Goal: Task Accomplishment & Management: Complete application form

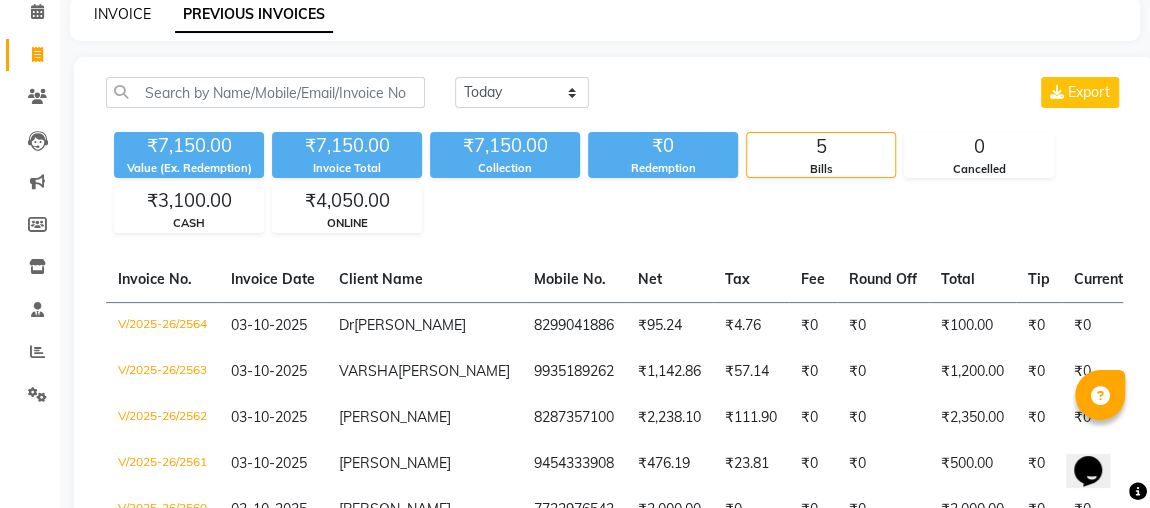
click at [143, 13] on link "INVOICE" at bounding box center [122, 14] width 57 height 18
select select "service"
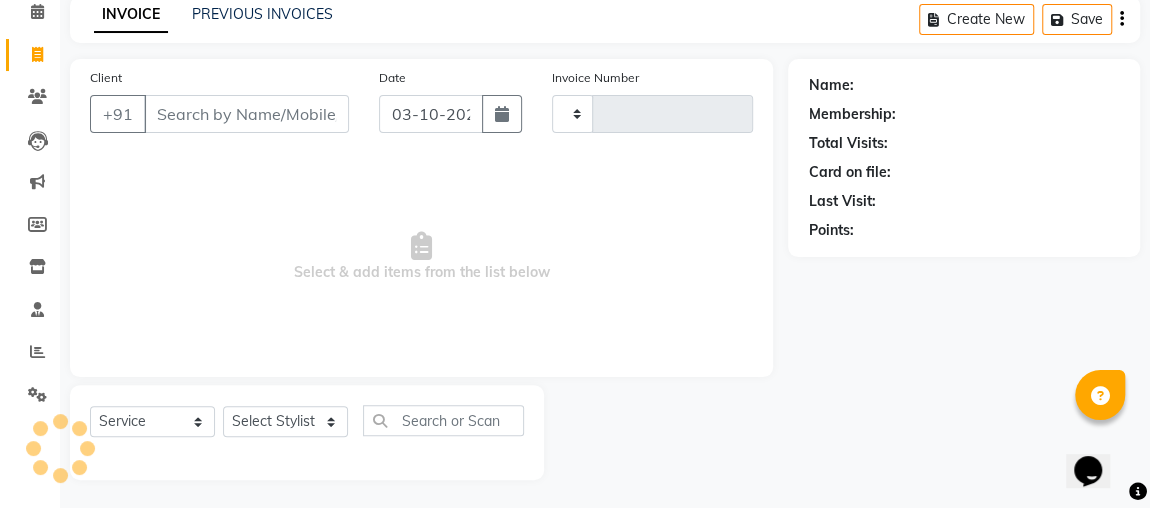
type input "2565"
select select "4362"
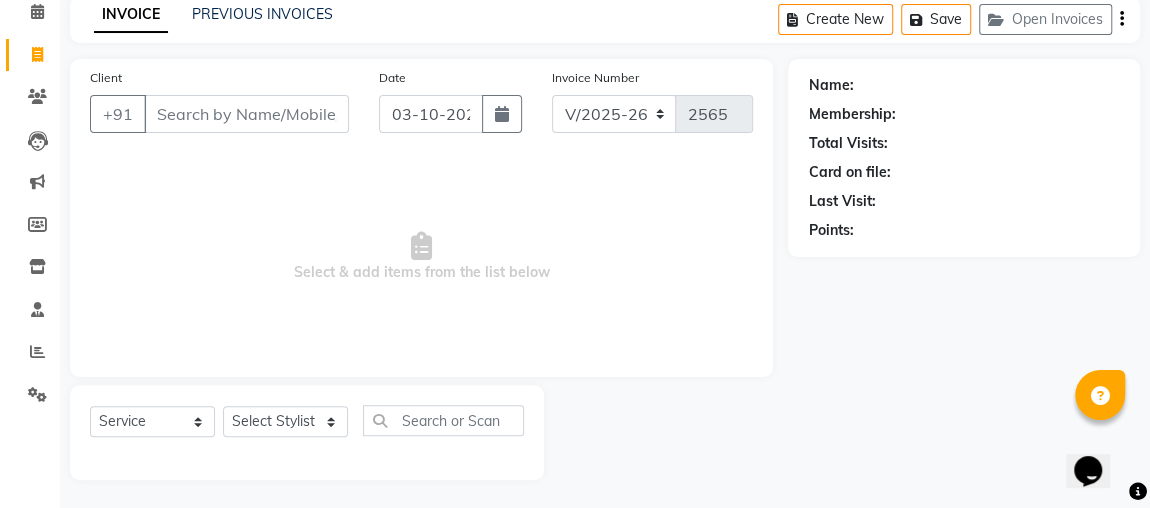
click at [258, 119] on input "Client" at bounding box center [246, 114] width 205 height 38
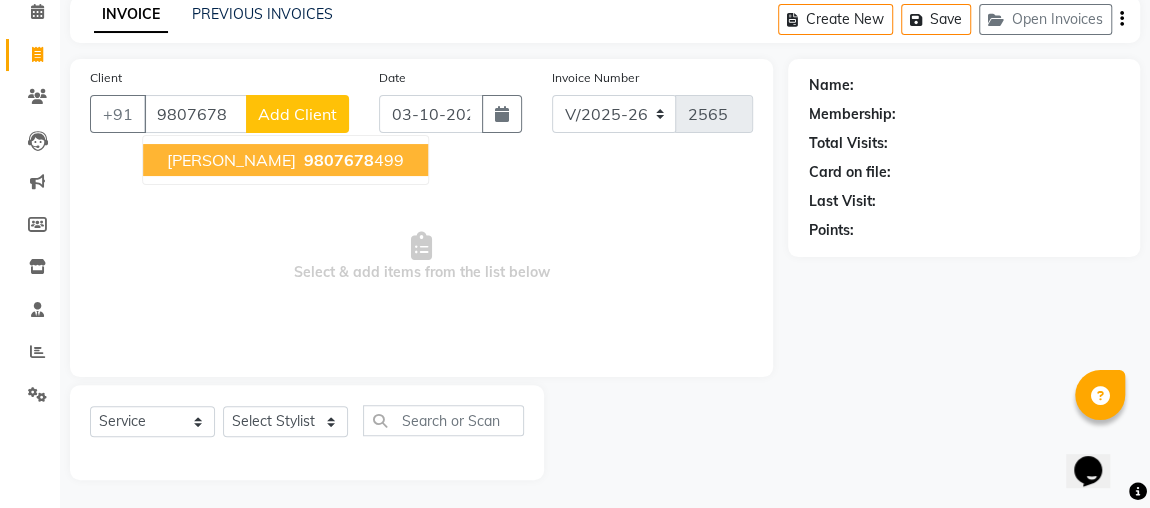
click at [577, 328] on span "Select & add items from the list below" at bounding box center [421, 257] width 663 height 200
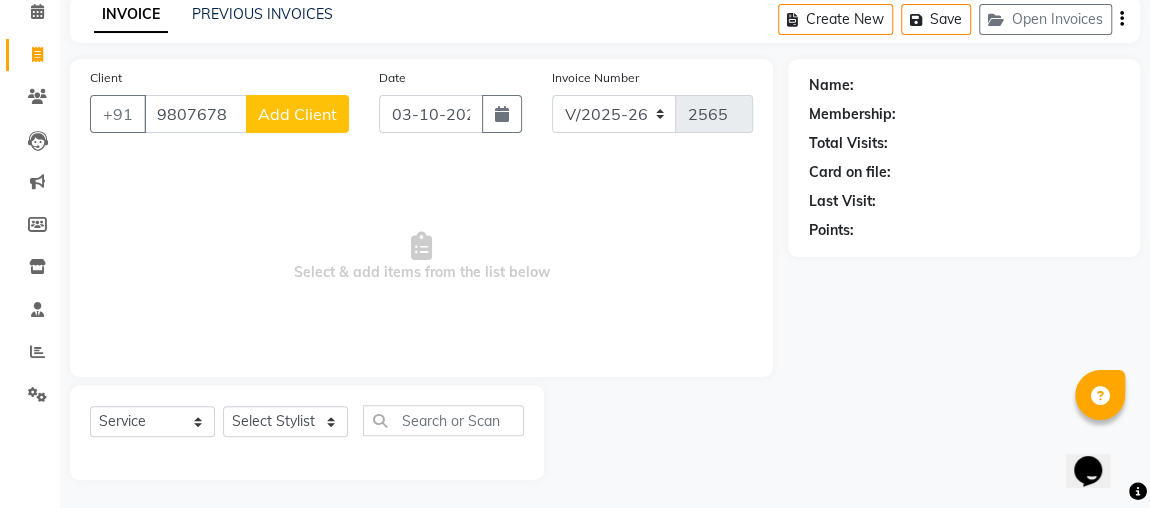
click at [281, 143] on div "Client [PHONE_NUMBER] Add Client" at bounding box center [219, 108] width 289 height 82
click at [235, 106] on input "9807678" at bounding box center [195, 114] width 103 height 38
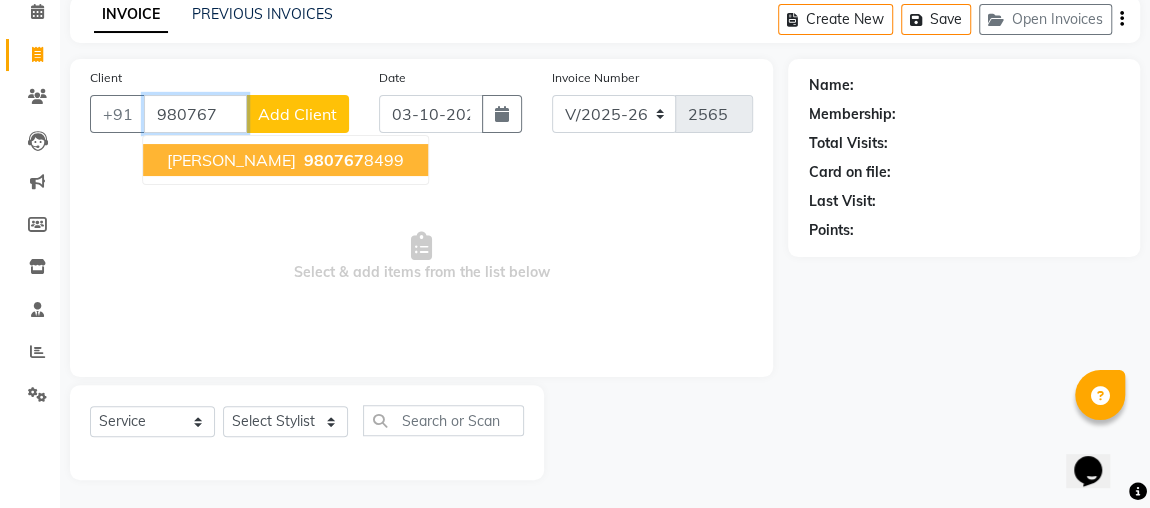
click at [330, 154] on ngb-highlight "980767 8499" at bounding box center [352, 160] width 104 height 20
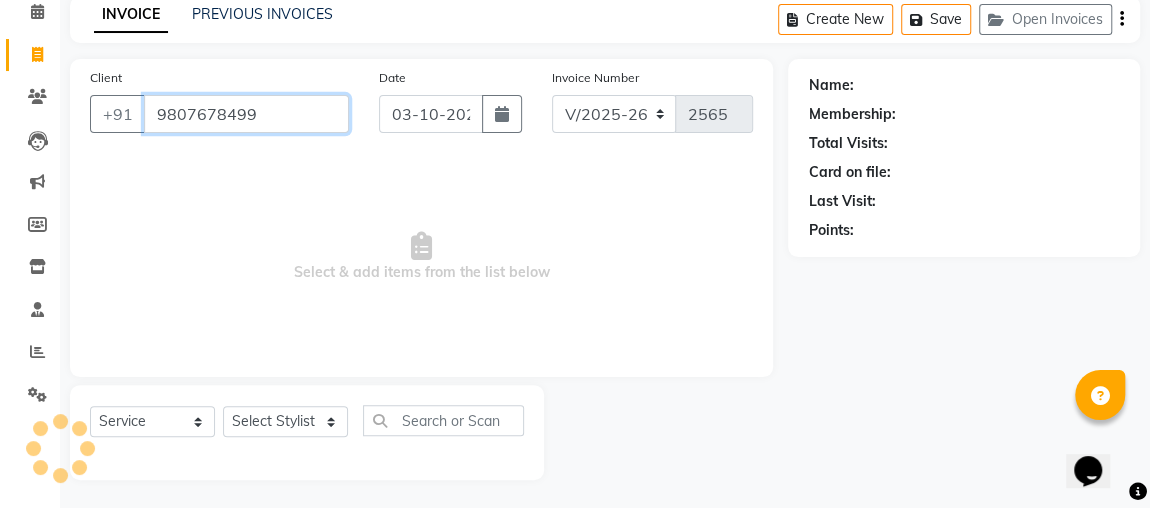
type input "9807678499"
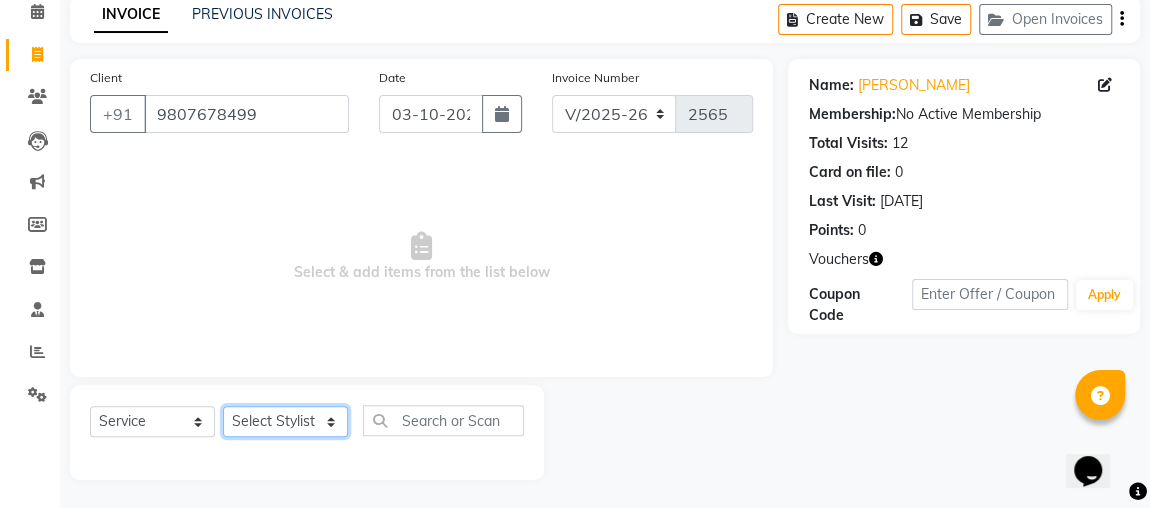
click at [274, 409] on select "Select Stylist [PERSON_NAME] [PERSON_NAME] [PERSON_NAME] MAKEUPS AND PREBRIDAL …" at bounding box center [285, 421] width 125 height 31
click at [312, 422] on select "Select Stylist [PERSON_NAME] [PERSON_NAME] [PERSON_NAME] MAKEUPS AND PREBRIDAL …" at bounding box center [285, 421] width 125 height 31
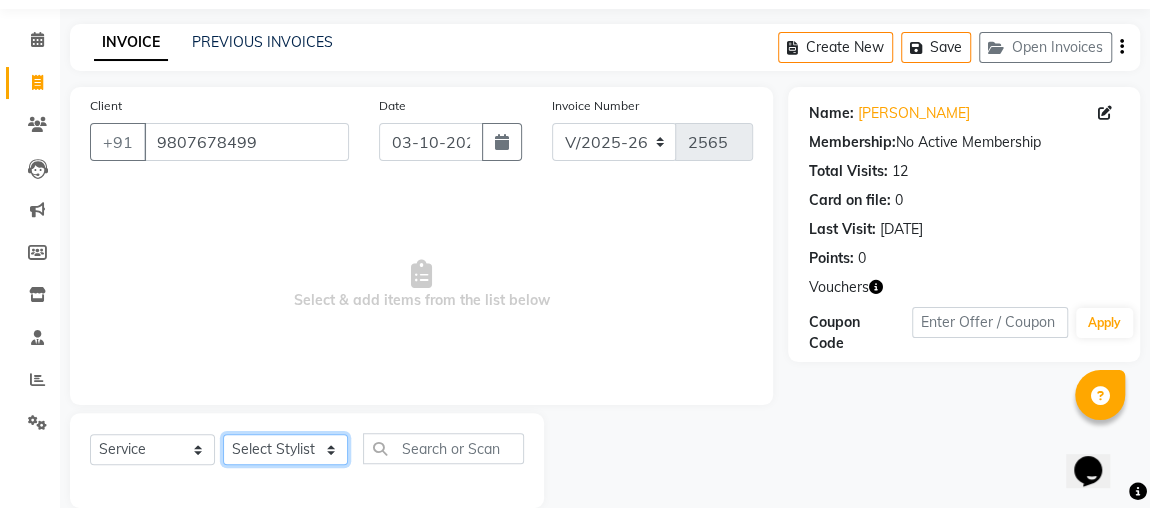
scroll to position [91, 0]
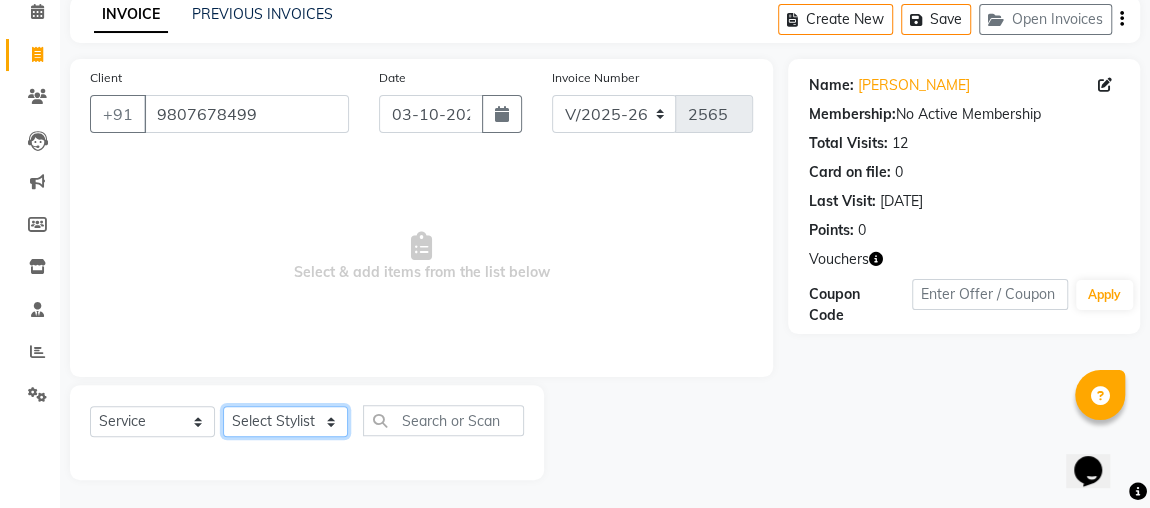
click at [295, 424] on select "Select Stylist [PERSON_NAME] [PERSON_NAME] [PERSON_NAME] MAKEUPS AND PREBRIDAL …" at bounding box center [285, 421] width 125 height 31
select select "32641"
click at [223, 406] on select "Select Stylist [PERSON_NAME] [PERSON_NAME] [PERSON_NAME] MAKEUPS AND PREBRIDAL …" at bounding box center [285, 421] width 125 height 31
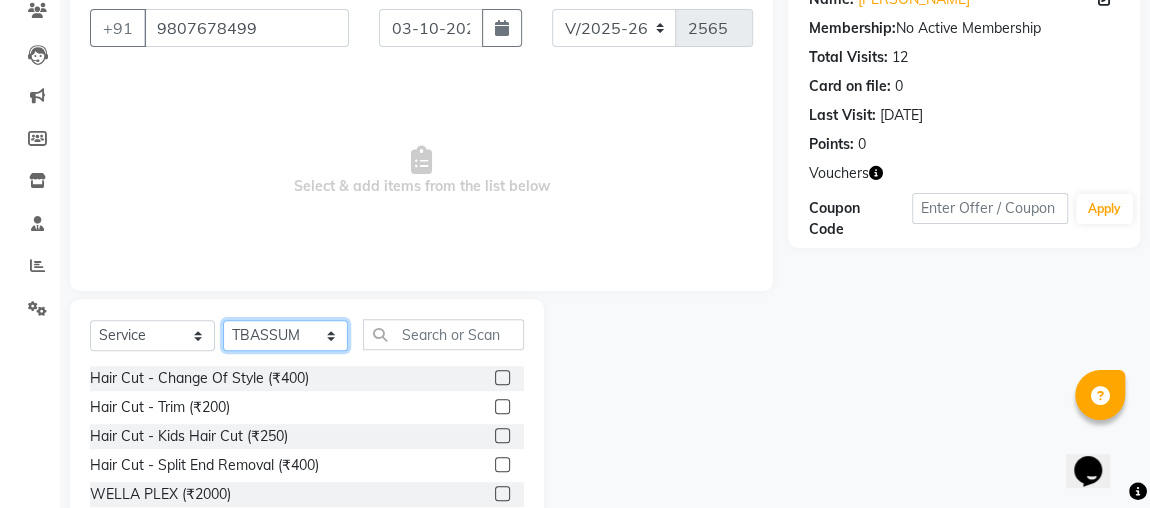
scroll to position [229, 0]
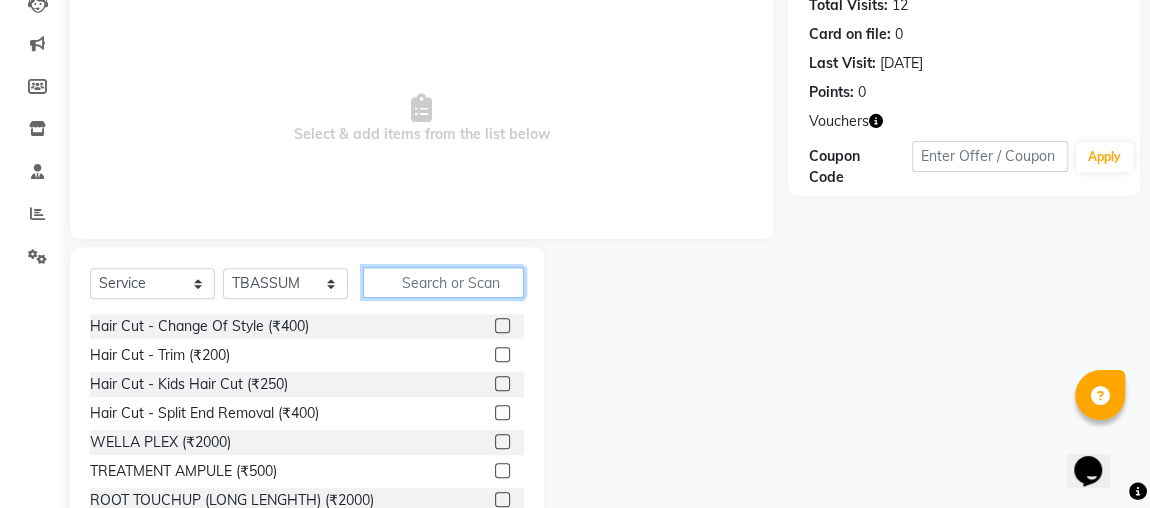
click at [415, 295] on input "text" at bounding box center [443, 282] width 161 height 31
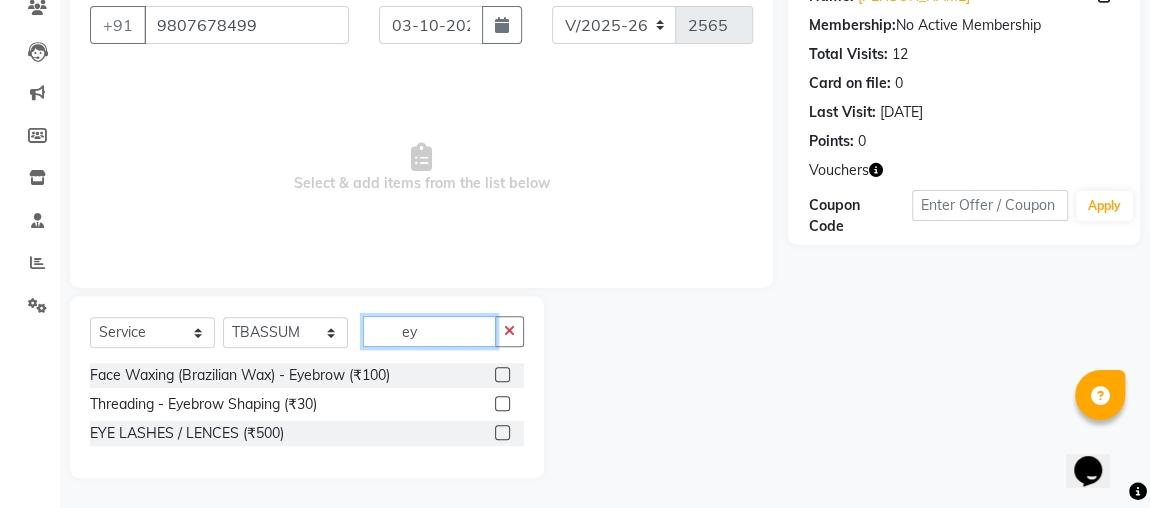
scroll to position [178, 0]
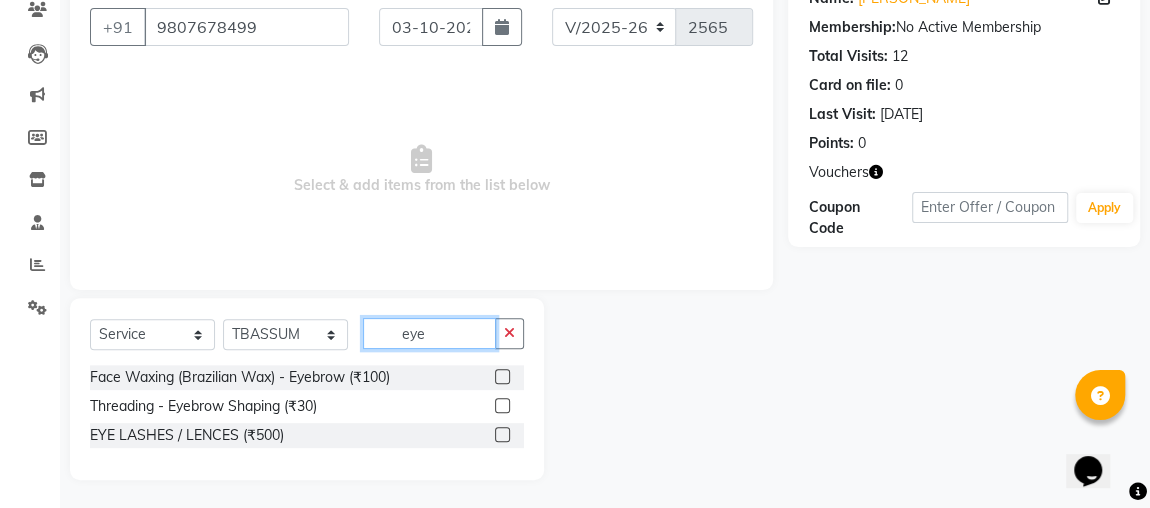
type input "eye"
click at [503, 401] on label at bounding box center [502, 405] width 15 height 15
click at [503, 401] on input "checkbox" at bounding box center [501, 406] width 13 height 13
checkbox input "true"
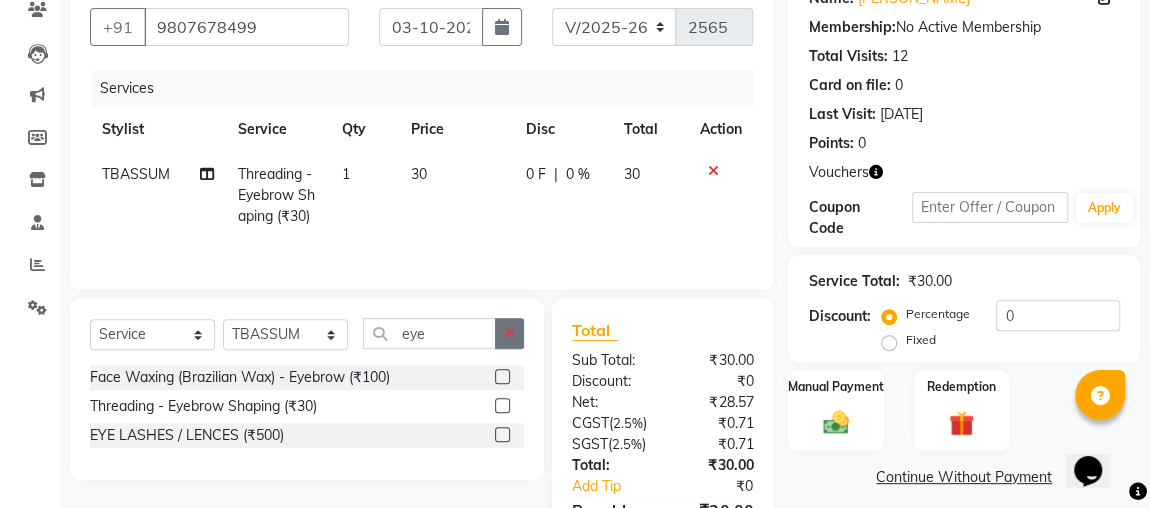
click at [510, 347] on button "button" at bounding box center [509, 333] width 29 height 31
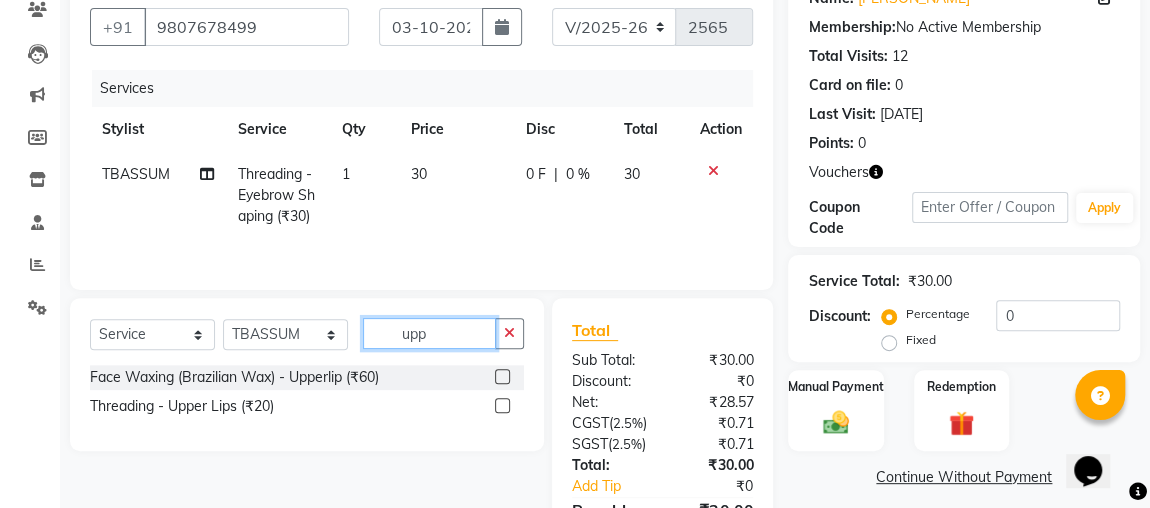
type input "upp"
click at [500, 376] on label at bounding box center [502, 376] width 15 height 15
click at [500, 376] on input "checkbox" at bounding box center [501, 377] width 13 height 13
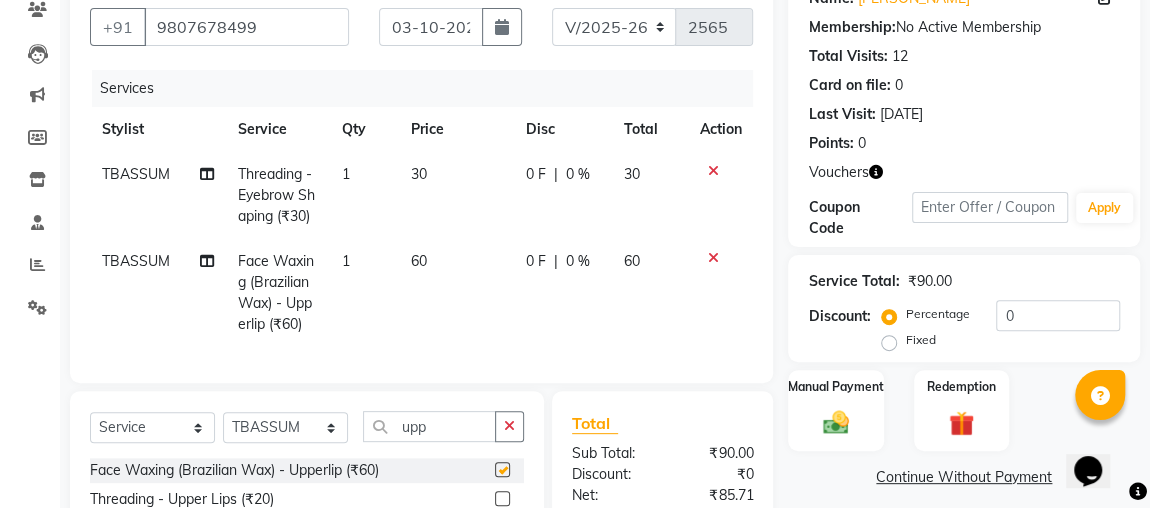
scroll to position [0, 14]
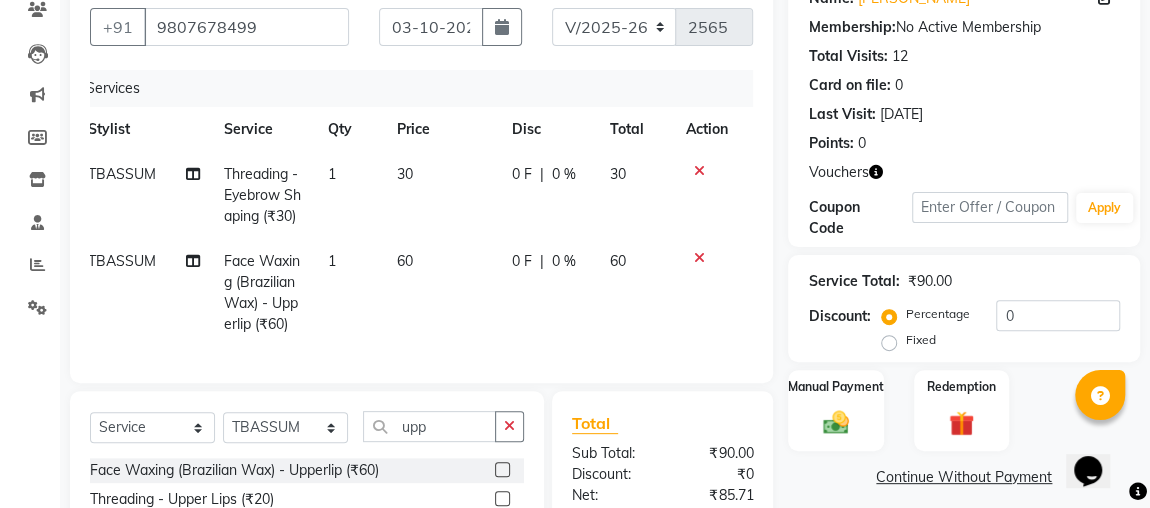
checkbox input "false"
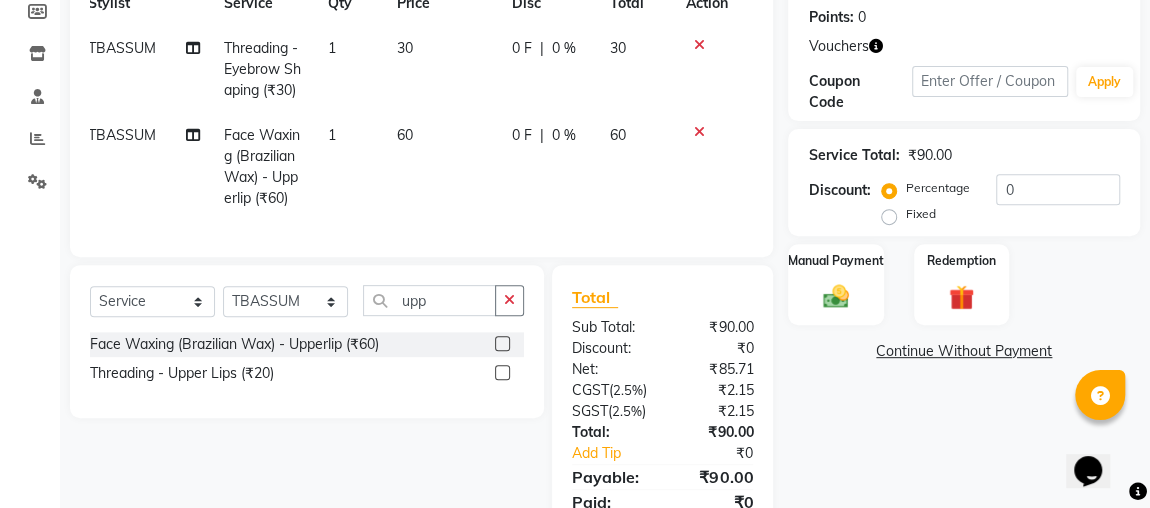
scroll to position [304, 0]
click at [931, 212] on label "Fixed" at bounding box center [920, 214] width 30 height 18
click at [900, 212] on input "Fixed" at bounding box center [893, 214] width 14 height 14
radio input "true"
click at [1030, 182] on input "0" at bounding box center [1058, 189] width 124 height 31
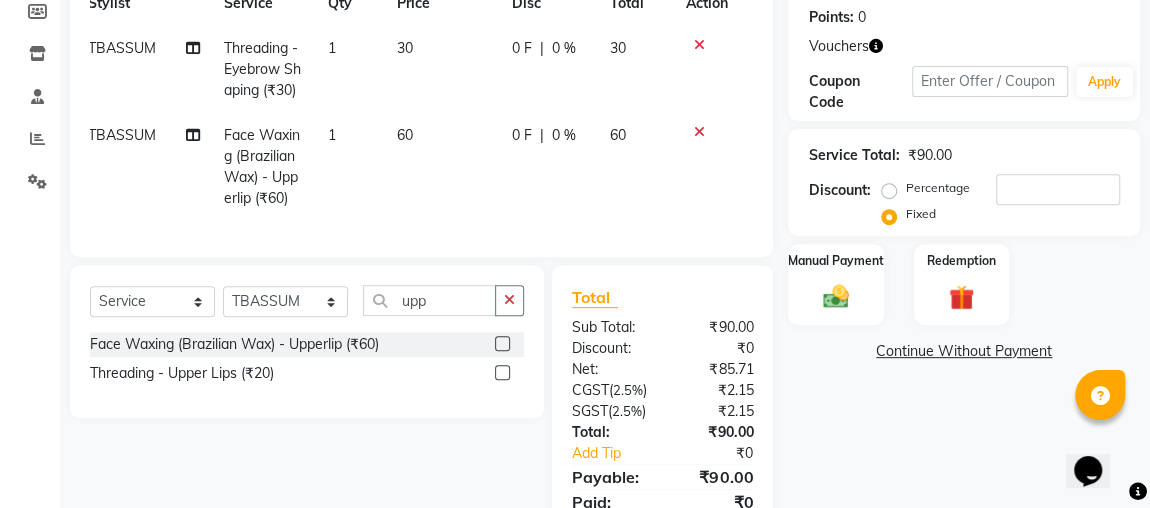
click at [887, 435] on div "Name: [PERSON_NAME] Membership: No Active Membership Total Visits: 12 Card on f…" at bounding box center [971, 202] width 367 height 713
click at [1047, 186] on input "number" at bounding box center [1058, 189] width 124 height 31
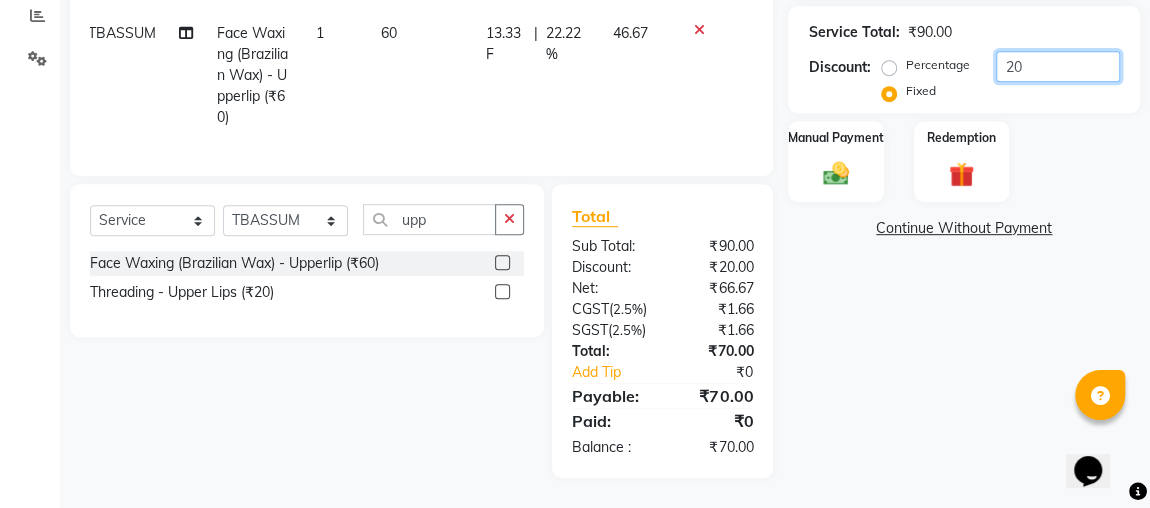
scroll to position [441, 0]
type input "20"
click at [833, 158] on img at bounding box center [835, 173] width 43 height 31
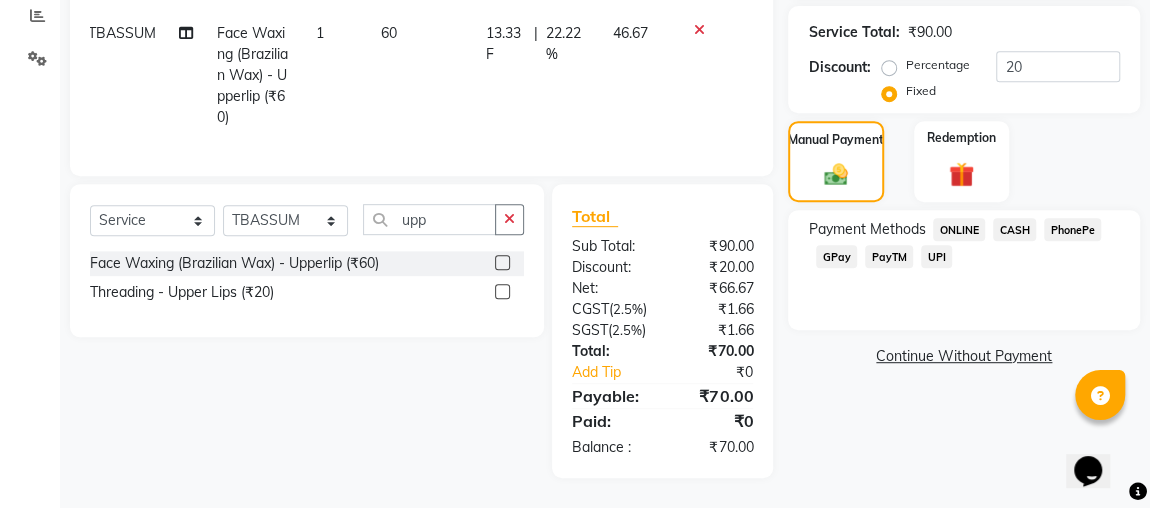
click at [930, 346] on link "Continue Without Payment" at bounding box center [964, 356] width 344 height 21
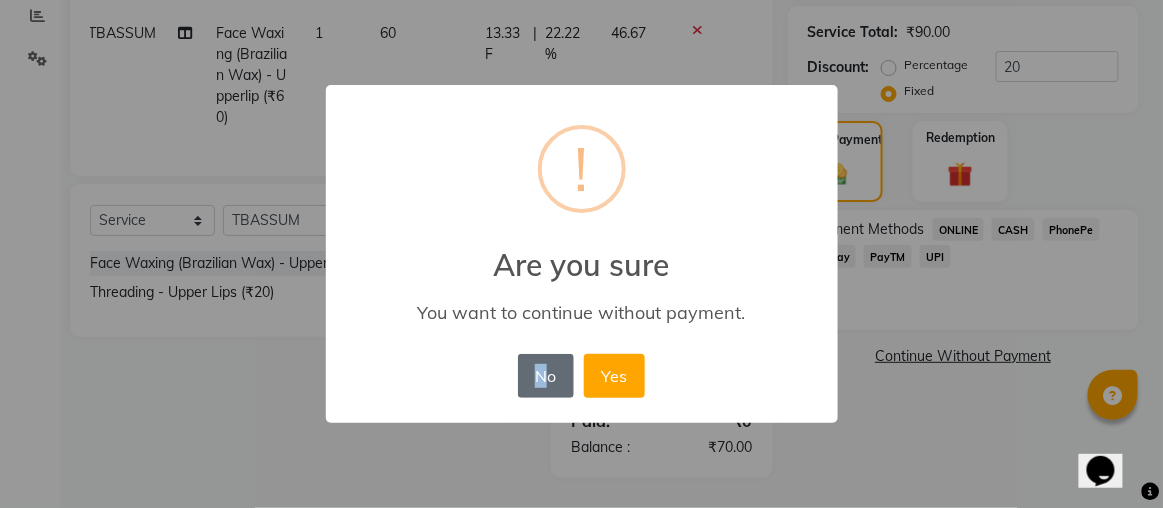
drag, startPoint x: 959, startPoint y: 432, endPoint x: 547, endPoint y: 376, distance: 415.7
click at [547, 376] on div "× ! Are you sure You want to continue without payment. No No Yes" at bounding box center [581, 254] width 1163 height 508
click at [547, 376] on button "No" at bounding box center [546, 376] width 56 height 44
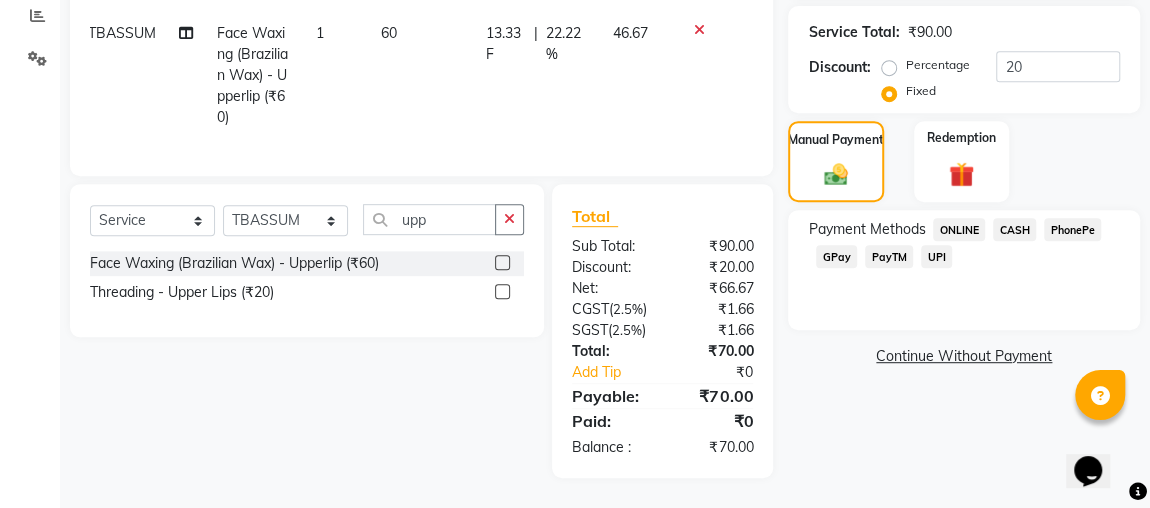
click at [1001, 219] on span "CASH" at bounding box center [1014, 229] width 43 height 23
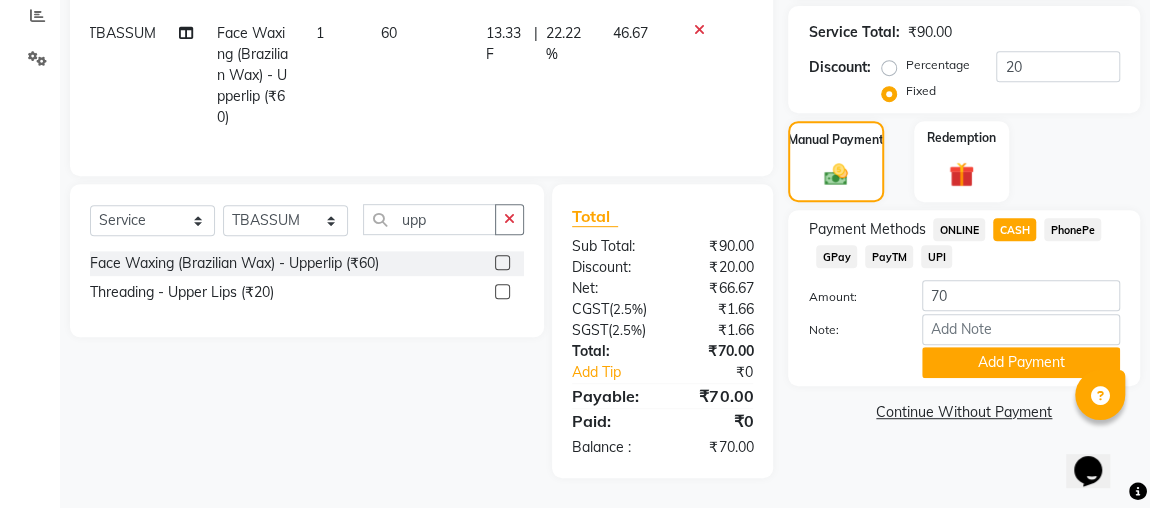
click at [1013, 218] on span "CASH" at bounding box center [1014, 229] width 43 height 23
click at [979, 354] on button "Add Payment" at bounding box center [1021, 362] width 198 height 31
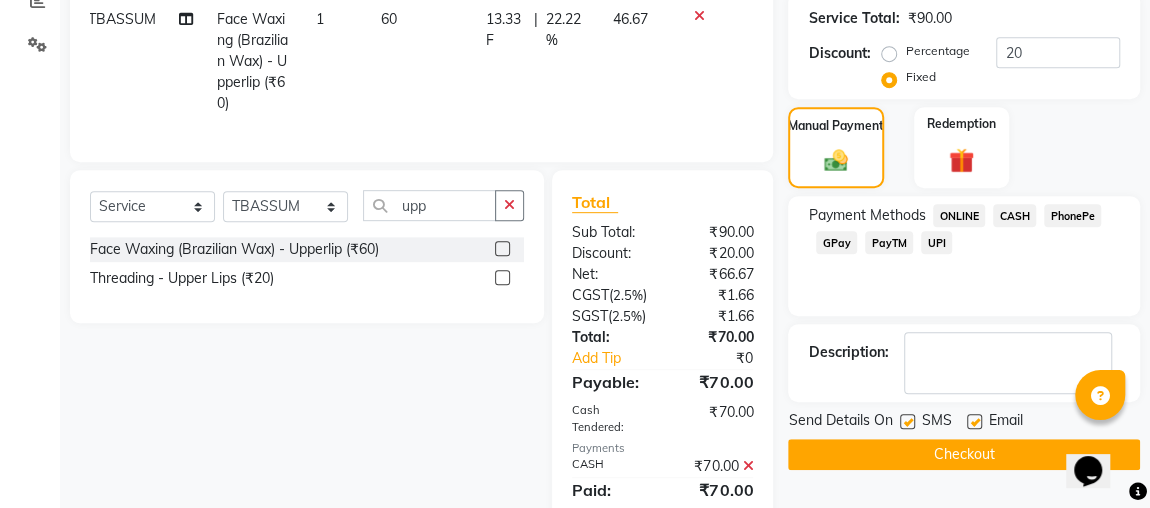
click at [957, 460] on button "Checkout" at bounding box center [964, 454] width 352 height 31
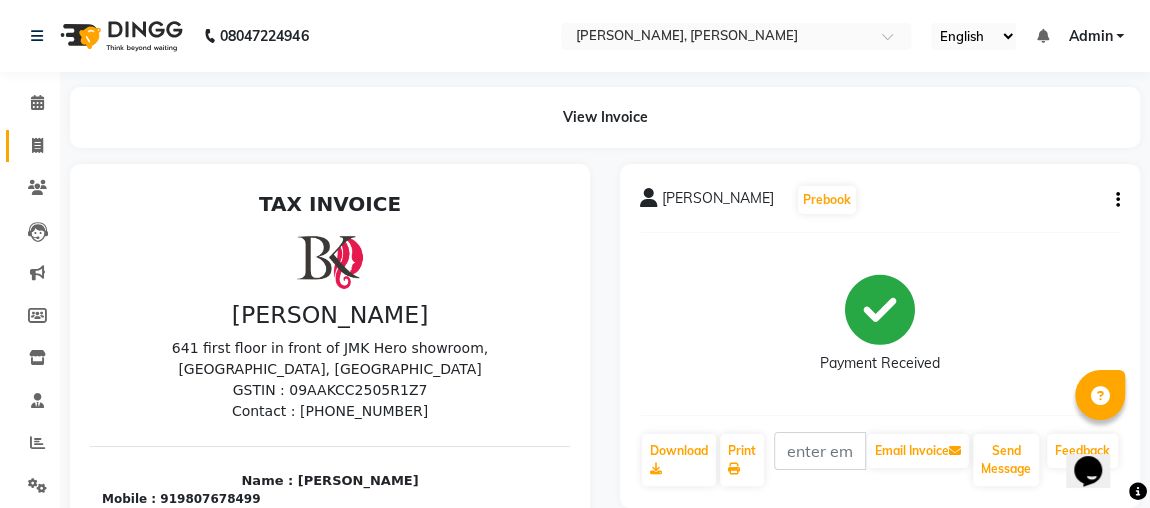
click at [36, 142] on icon at bounding box center [37, 145] width 11 height 15
select select "service"
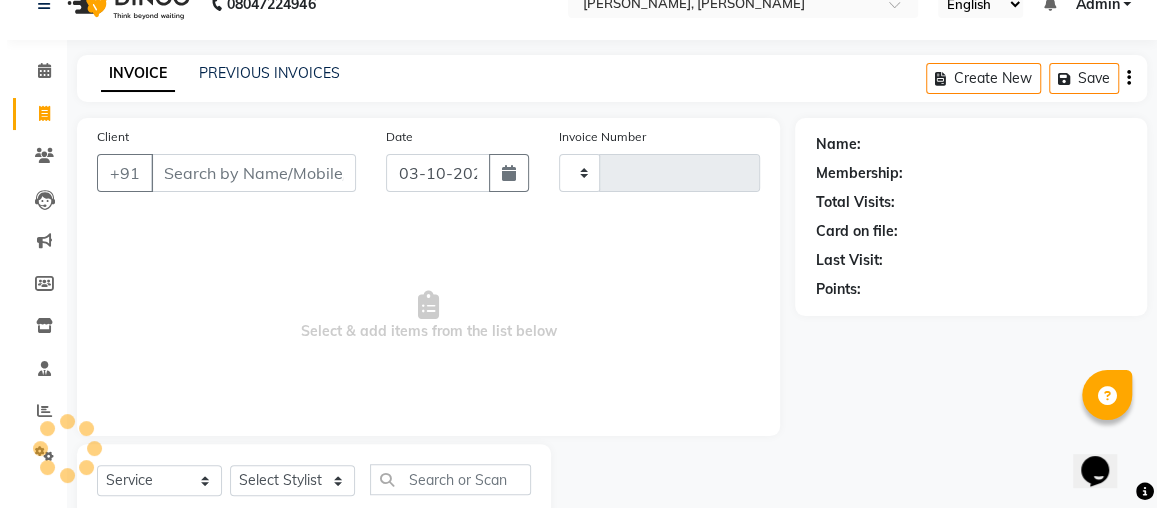
scroll to position [91, 0]
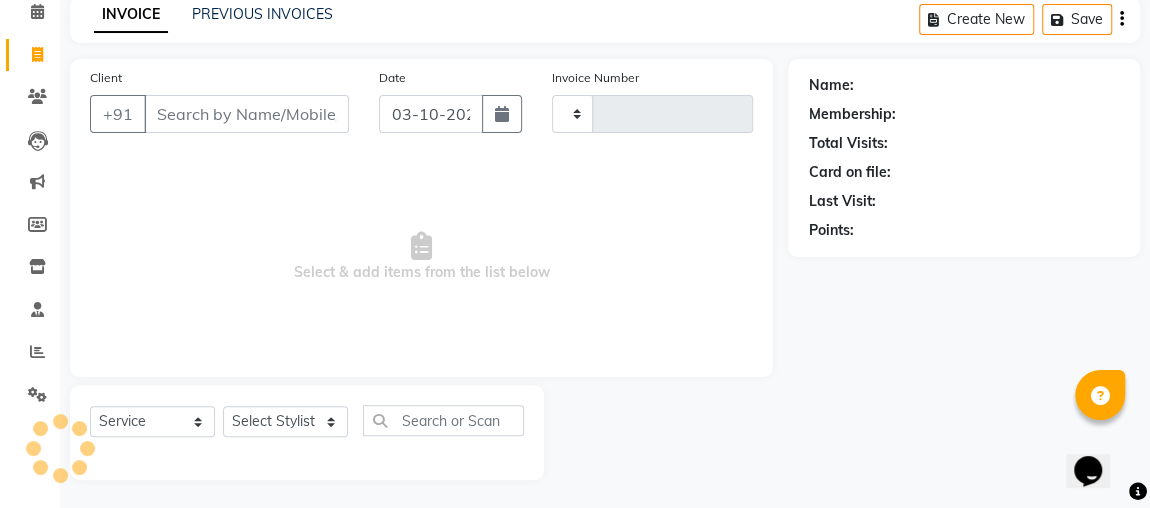
click at [199, 121] on input "Client" at bounding box center [246, 114] width 205 height 38
type input "2566"
select select "4362"
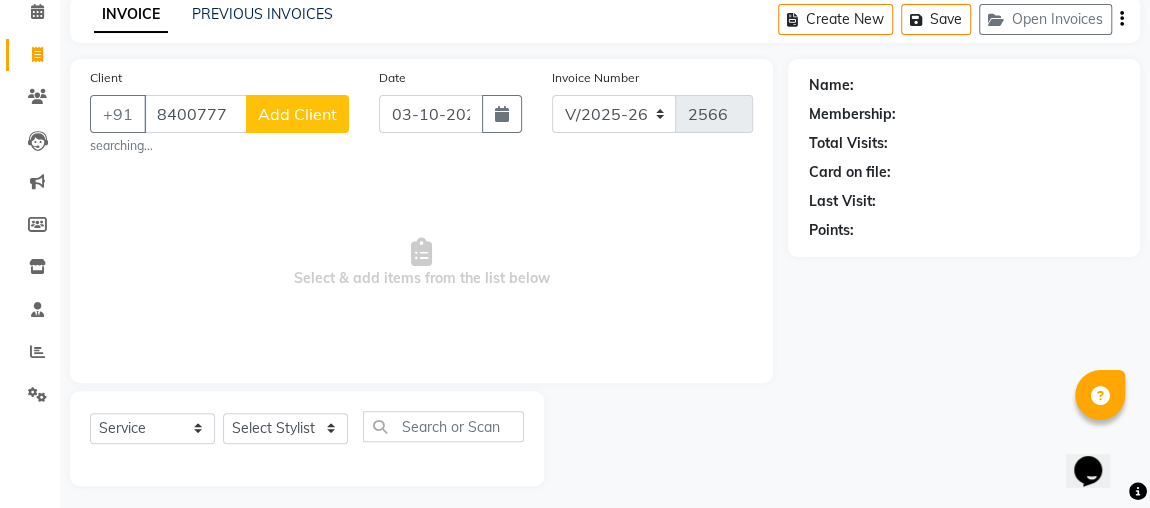
click at [1060, 457] on div "Name: Membership: Total Visits: Card on file: Last Visit: Points:" at bounding box center [971, 272] width 367 height 427
click at [229, 118] on input "8400777" at bounding box center [195, 114] width 103 height 38
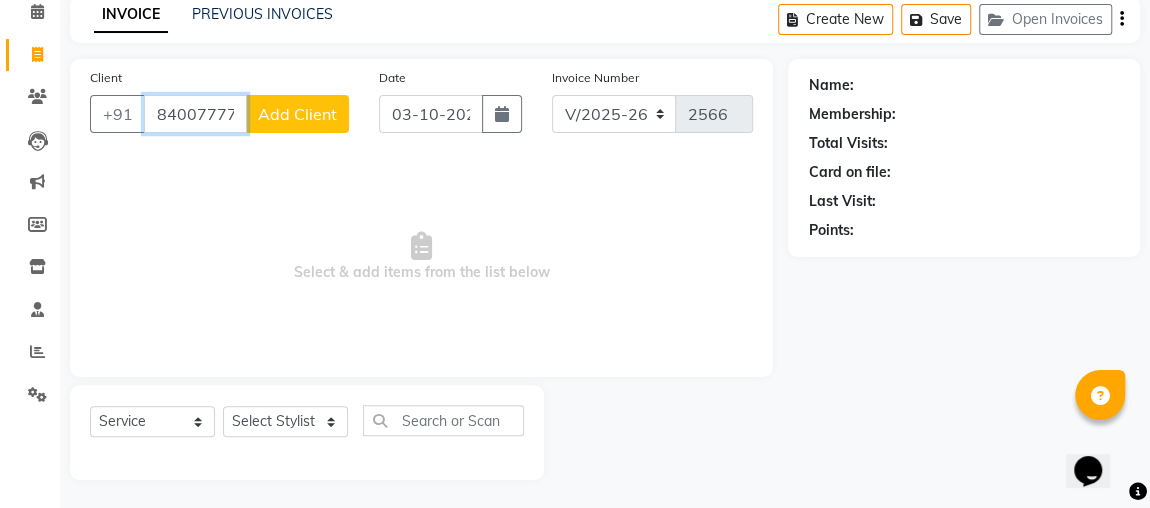
type input "8400777740"
click at [292, 95] on button "Add Client" at bounding box center [297, 114] width 103 height 38
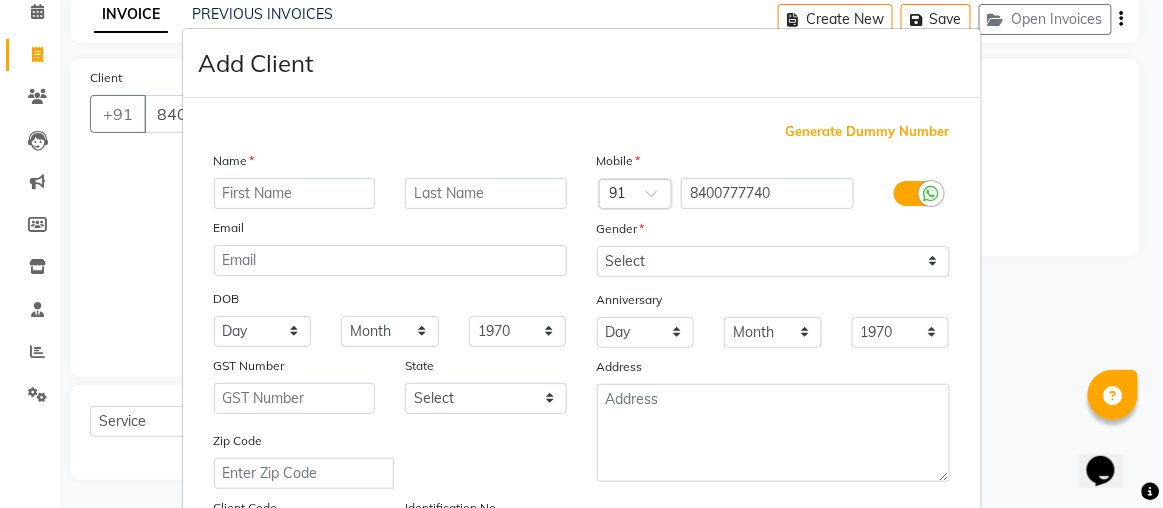
click at [1091, 477] on button "Opens Chat This icon Opens the chat window." at bounding box center [1100, 470] width 44 height 34
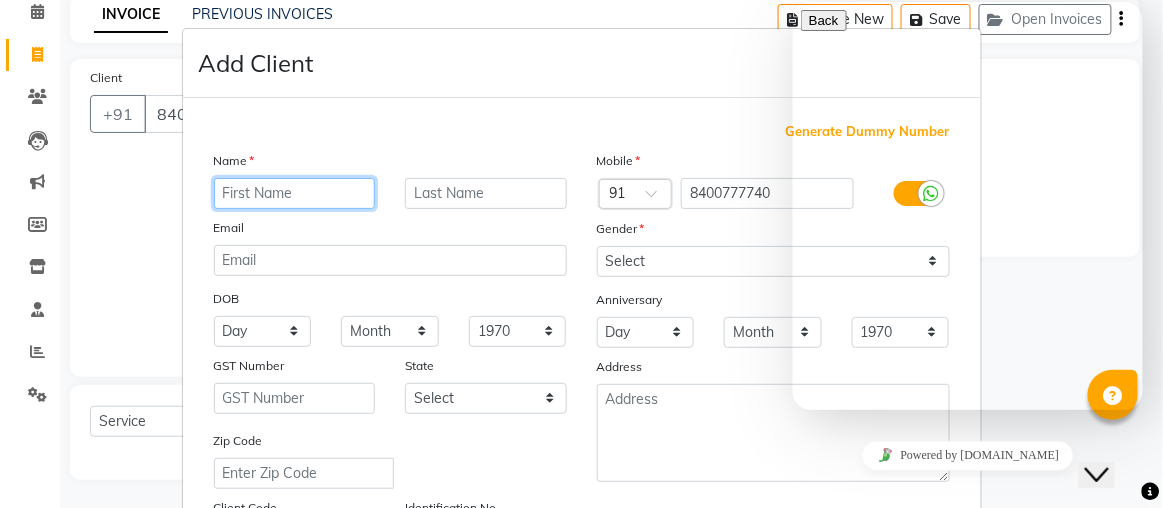
click at [290, 188] on input "text" at bounding box center [295, 193] width 162 height 31
type input "aditya"
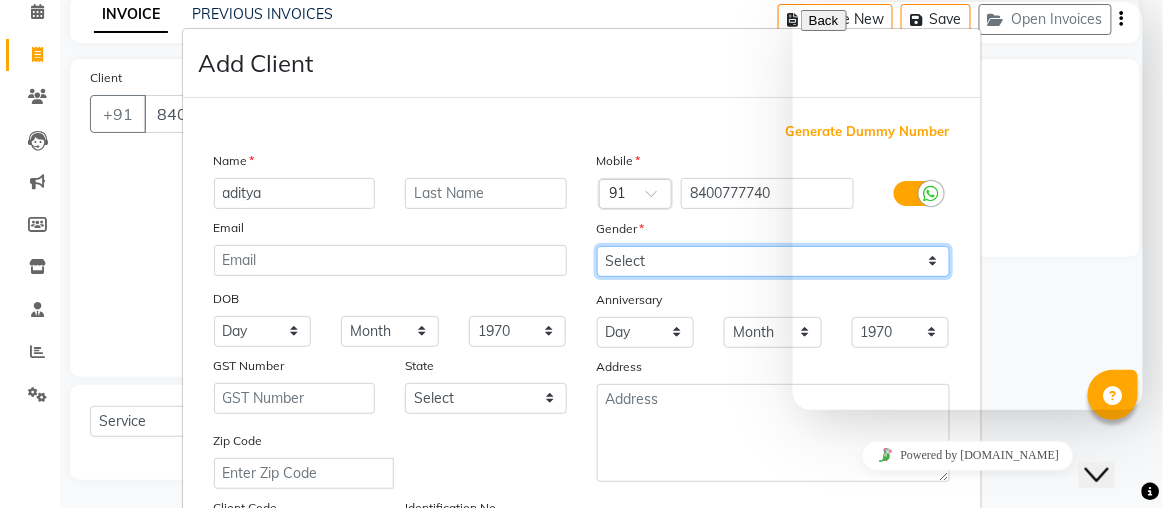
click at [649, 253] on select "Select [DEMOGRAPHIC_DATA] [DEMOGRAPHIC_DATA] Other Prefer Not To Say" at bounding box center [773, 261] width 353 height 31
select select "[DEMOGRAPHIC_DATA]"
click at [597, 246] on select "Select [DEMOGRAPHIC_DATA] [DEMOGRAPHIC_DATA] Other Prefer Not To Say" at bounding box center [773, 261] width 353 height 31
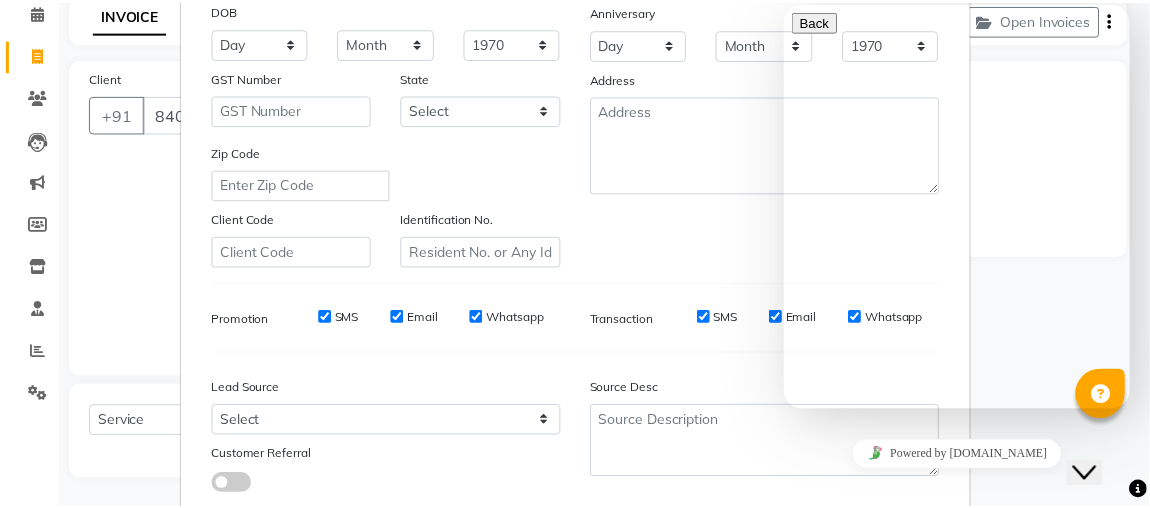
scroll to position [408, 0]
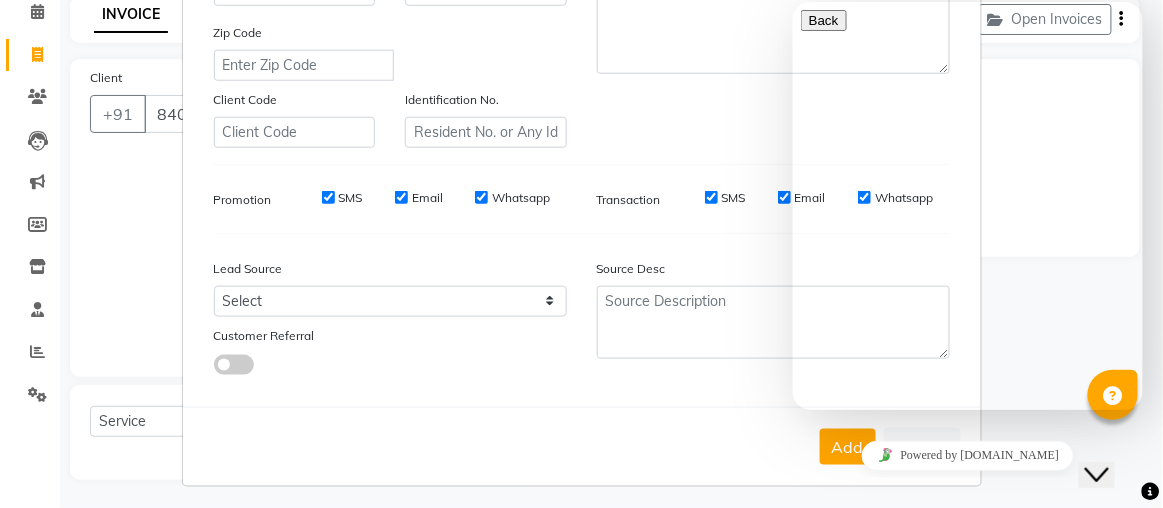
click at [831, 440] on div "Powered by [DOMAIN_NAME]" at bounding box center [967, 454] width 334 height 29
drag, startPoint x: 1832, startPoint y: 3, endPoint x: 1077, endPoint y: 390, distance: 849.1
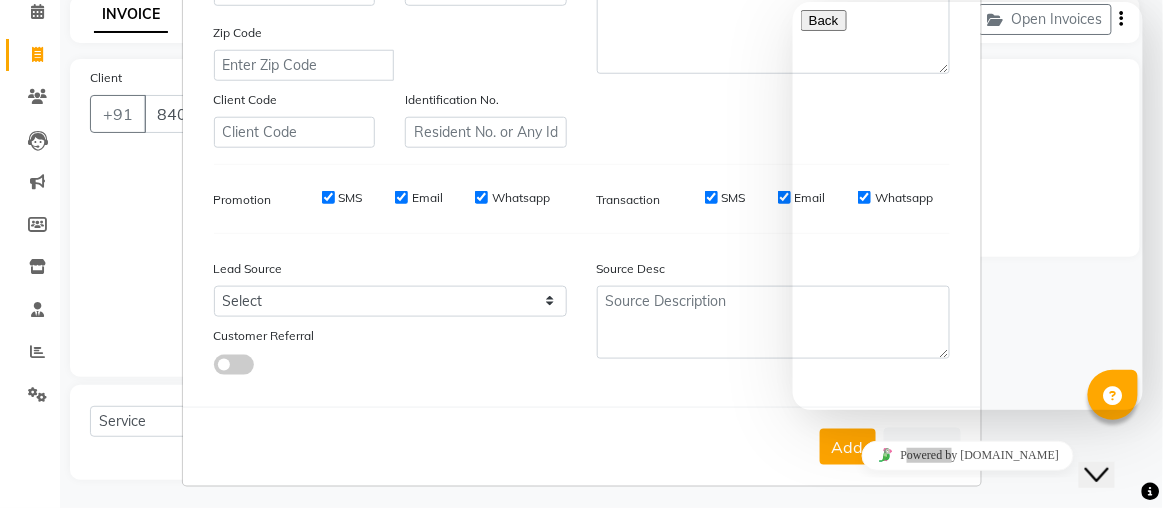
drag, startPoint x: 881, startPoint y: 382, endPoint x: 1111, endPoint y: 457, distance: 241.9
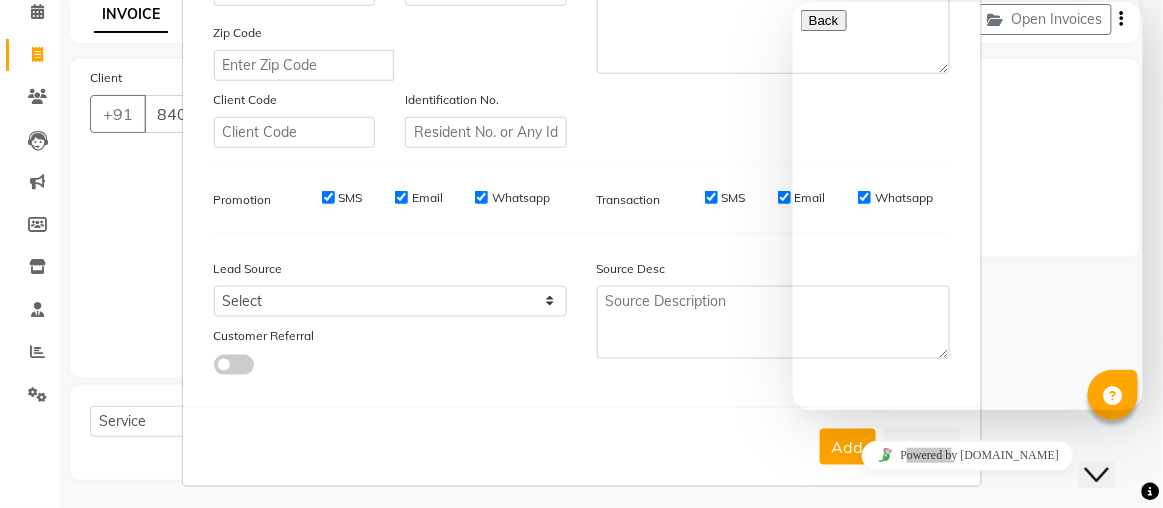
click at [1111, 410] on html "Back Rate this chat Upload File Insert emoji Hi there Need help? Search our hel…" at bounding box center [967, 206] width 350 height 408
click at [1108, 462] on icon "Close Chat This icon closes the chat window." at bounding box center [1096, 474] width 24 height 24
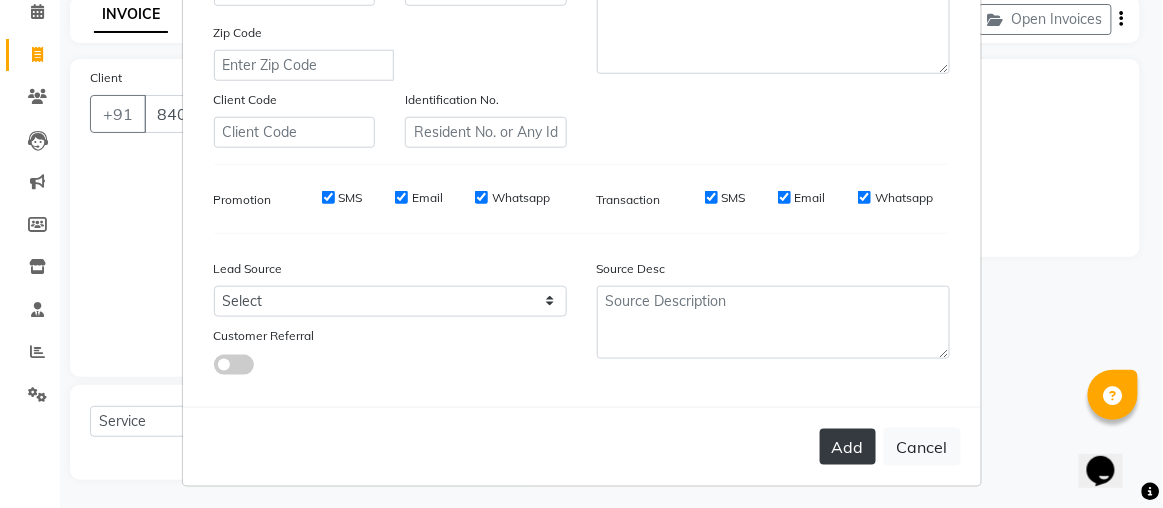
click at [850, 449] on button "Add" at bounding box center [848, 447] width 56 height 36
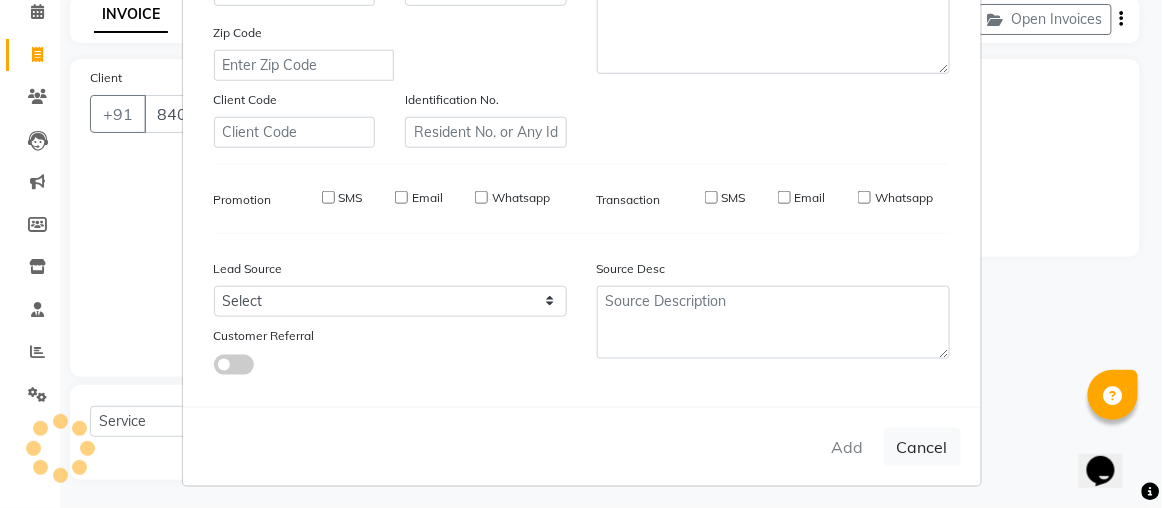
select select
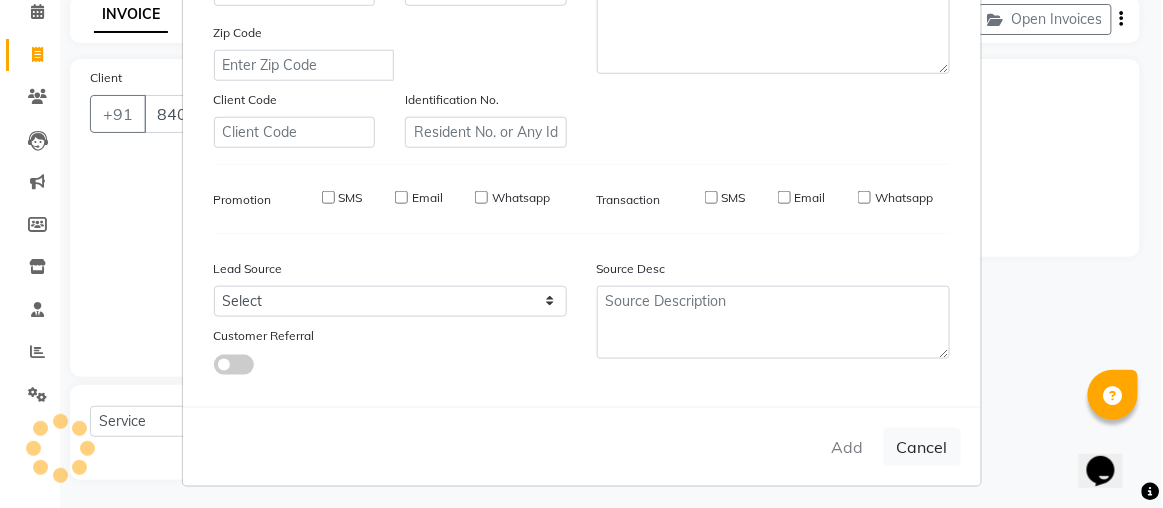
select select
checkbox input "false"
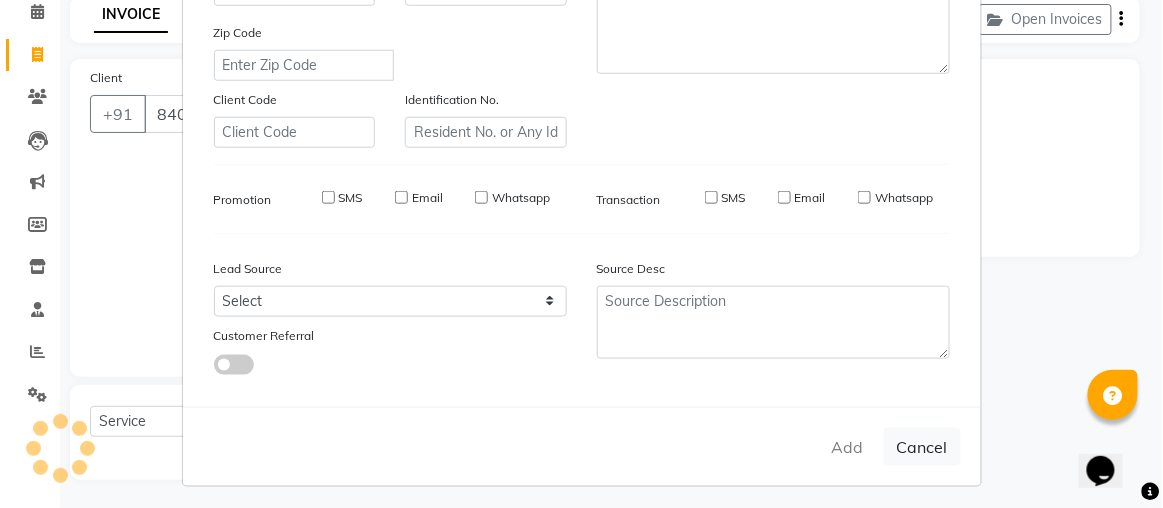
checkbox input "false"
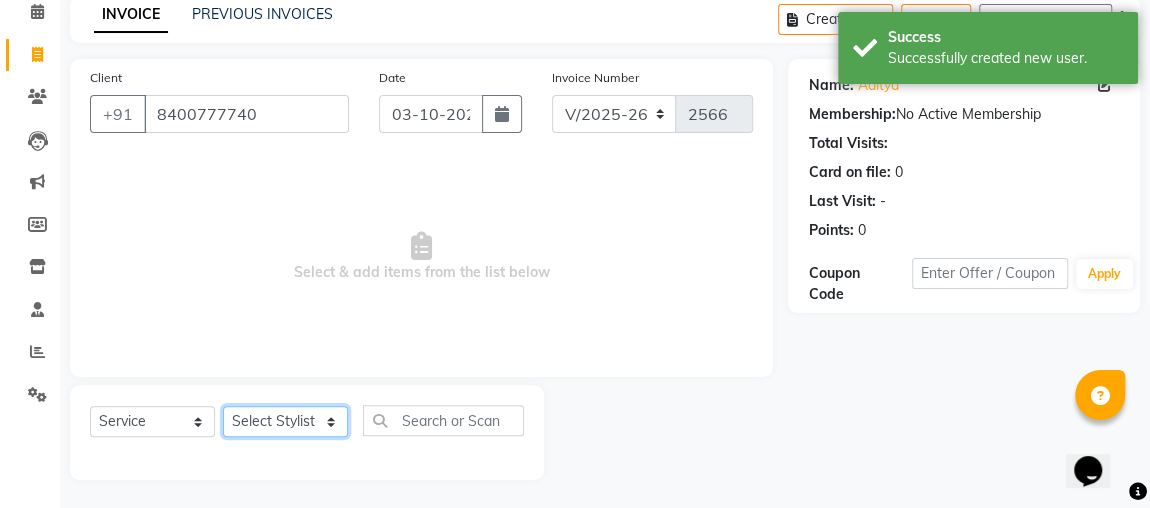
click at [299, 416] on select "Select Stylist [PERSON_NAME] [PERSON_NAME] [PERSON_NAME] MAKEUPS AND PREBRIDAL …" at bounding box center [285, 421] width 125 height 31
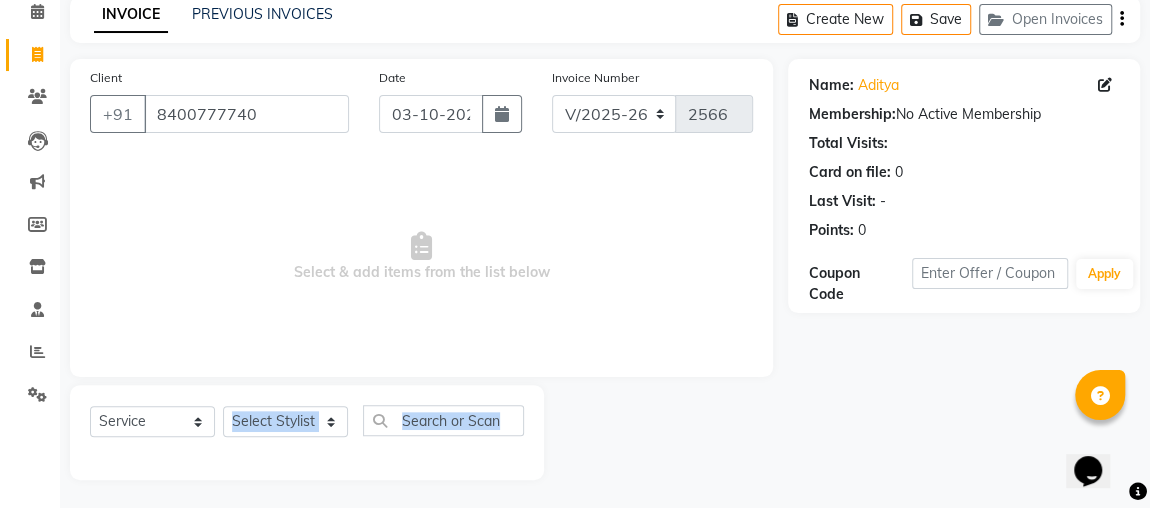
drag, startPoint x: 307, startPoint y: 453, endPoint x: 257, endPoint y: 425, distance: 57.3
click at [257, 425] on div "Select Service Product Membership Package Voucher Prepaid Gift Card Select Styl…" at bounding box center [307, 432] width 474 height 95
click at [257, 425] on select "Select Stylist [PERSON_NAME] [PERSON_NAME] [PERSON_NAME] MAKEUPS AND PREBRIDAL …" at bounding box center [285, 421] width 125 height 31
select select "82832"
click at [223, 406] on select "Select Stylist [PERSON_NAME] [PERSON_NAME] [PERSON_NAME] MAKEUPS AND PREBRIDAL …" at bounding box center [285, 421] width 125 height 31
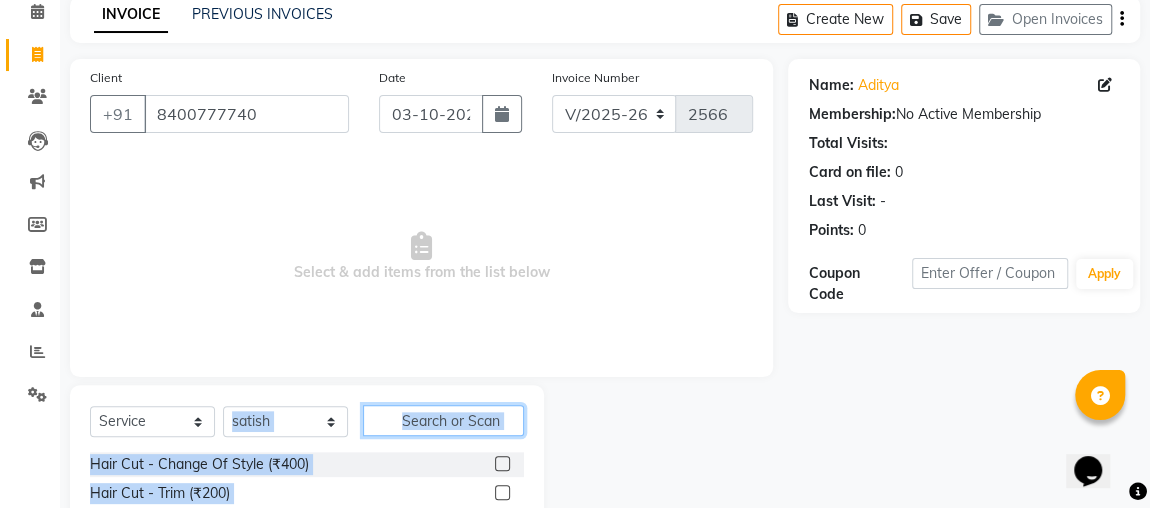
click at [397, 420] on input "text" at bounding box center [443, 420] width 161 height 31
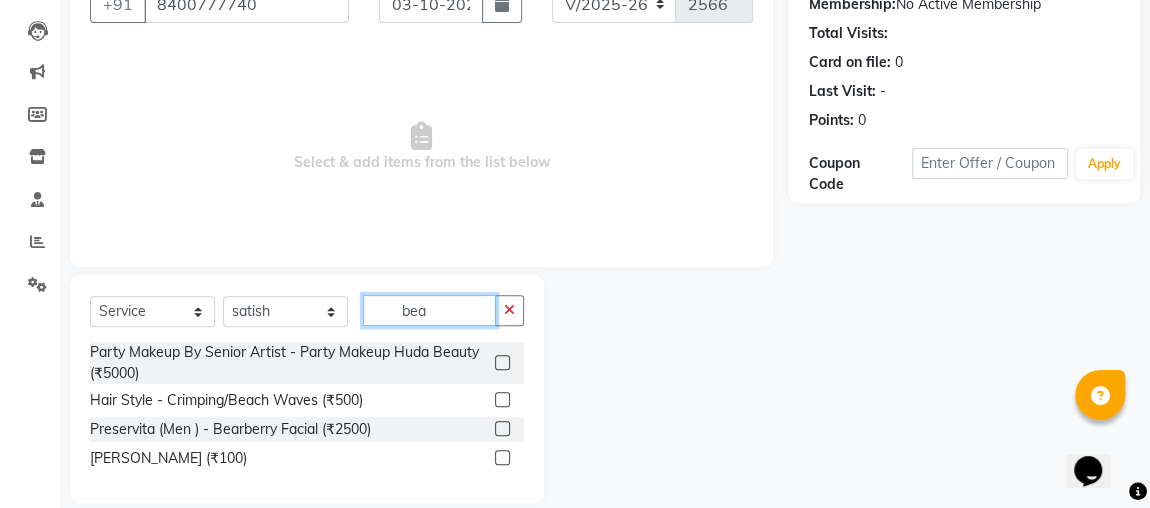
scroll to position [224, 0]
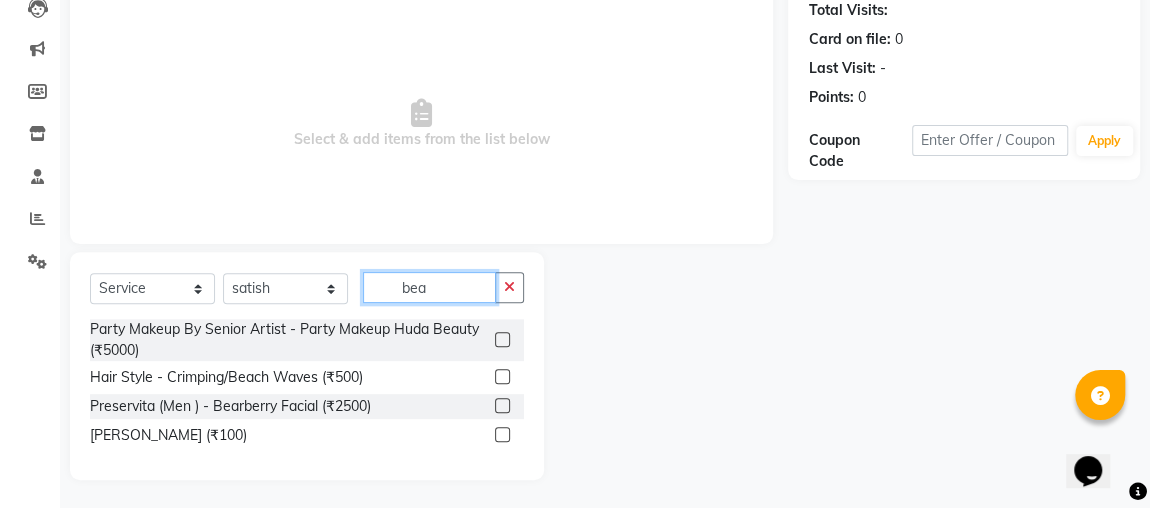
type input "bea"
click at [499, 431] on label at bounding box center [502, 434] width 15 height 15
click at [499, 431] on input "checkbox" at bounding box center [501, 435] width 13 height 13
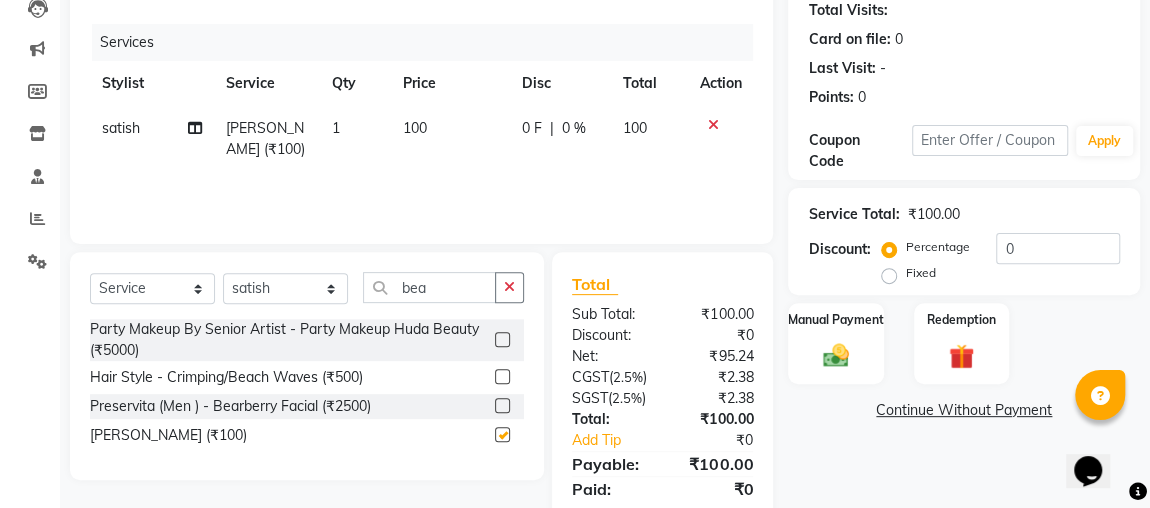
checkbox input "false"
click at [838, 332] on div "Manual Payment" at bounding box center [835, 343] width 99 height 85
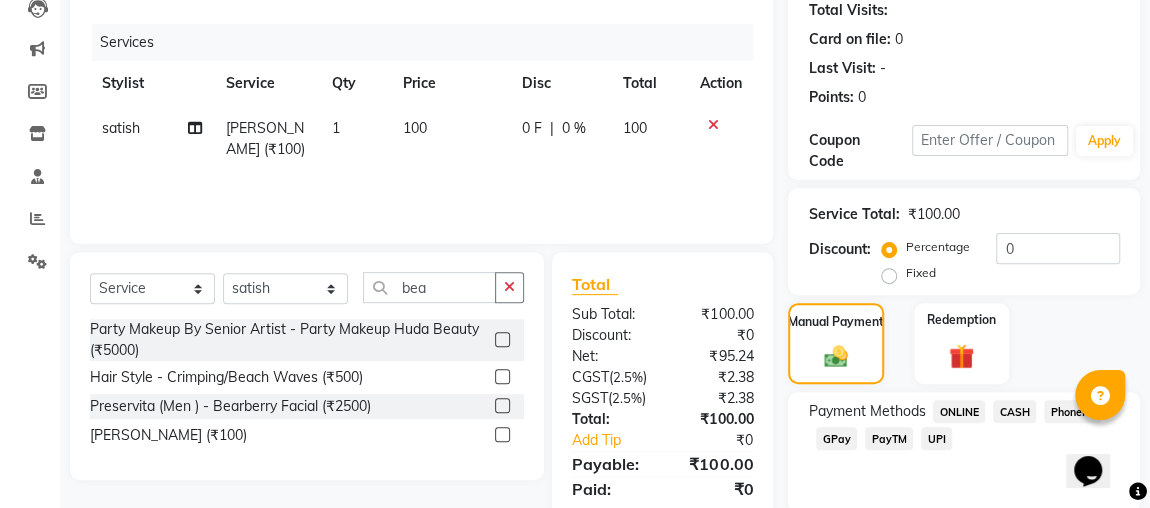
click at [971, 411] on span "ONLINE" at bounding box center [959, 411] width 52 height 23
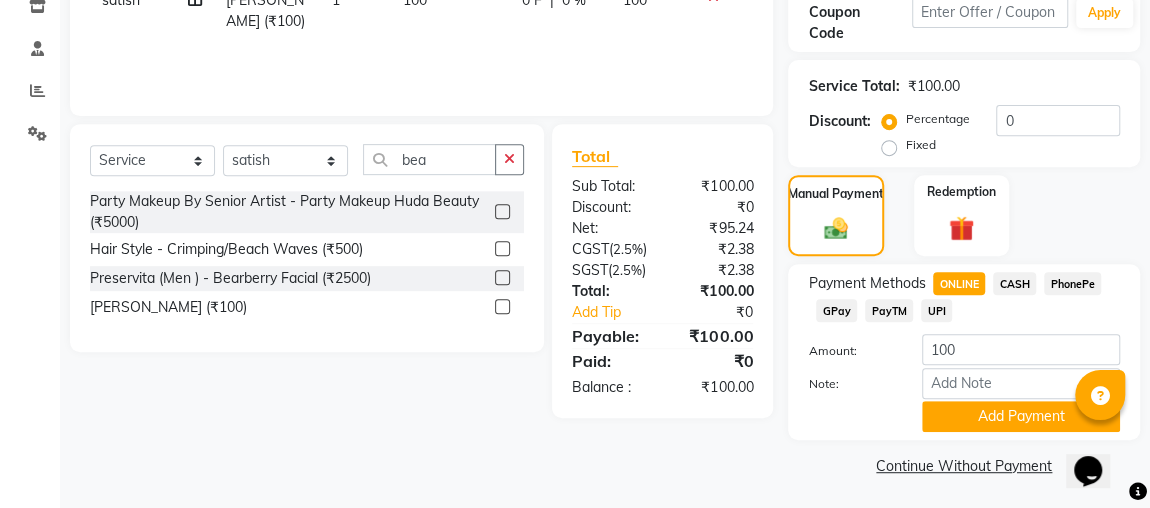
scroll to position [352, 0]
click at [964, 404] on button "Add Payment" at bounding box center [1021, 416] width 198 height 31
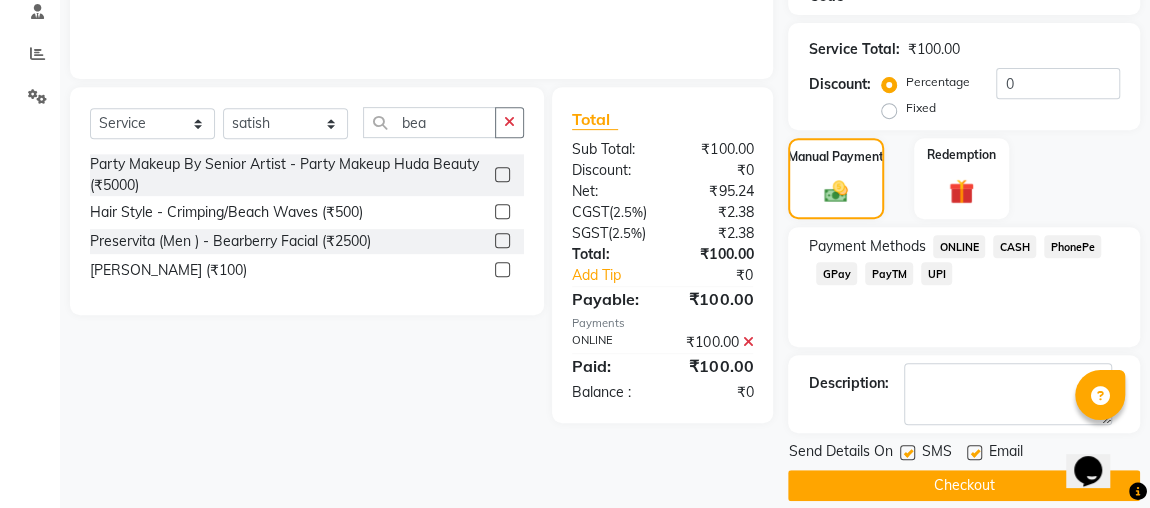
scroll to position [409, 0]
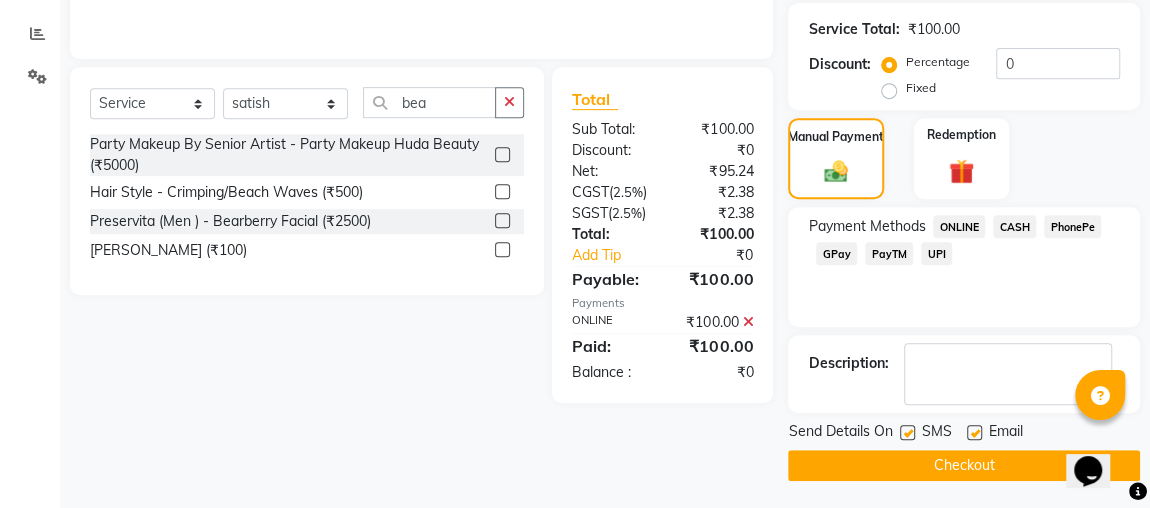
click at [1018, 452] on button "Checkout" at bounding box center [964, 465] width 352 height 31
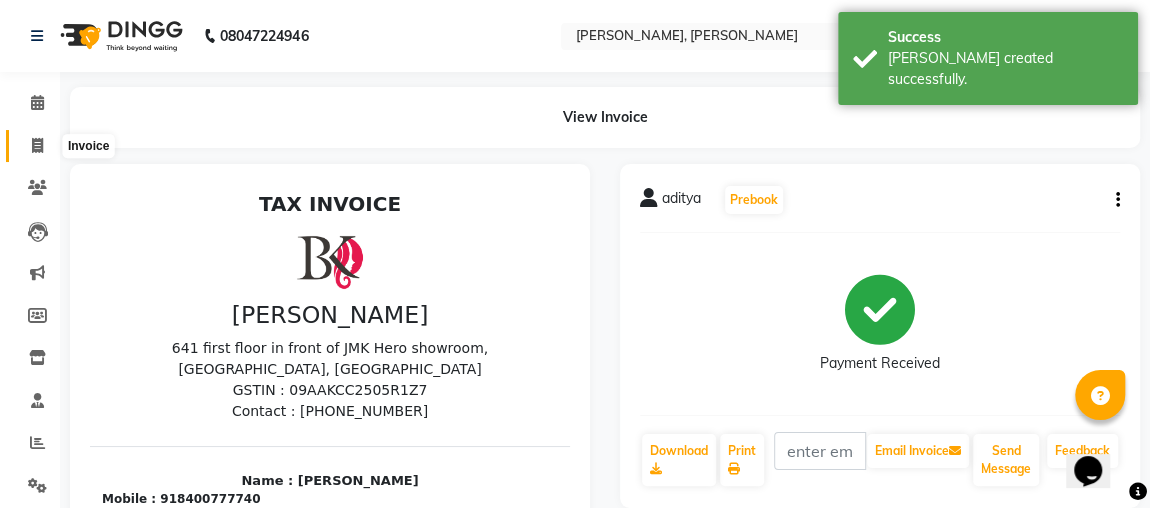
click at [36, 142] on icon at bounding box center [37, 145] width 11 height 15
select select "service"
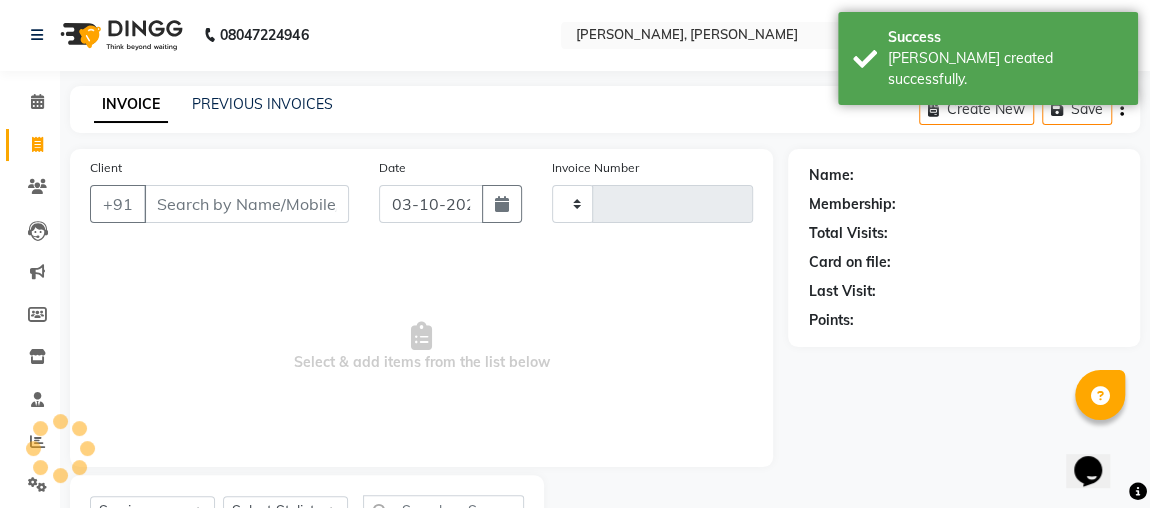
scroll to position [91, 0]
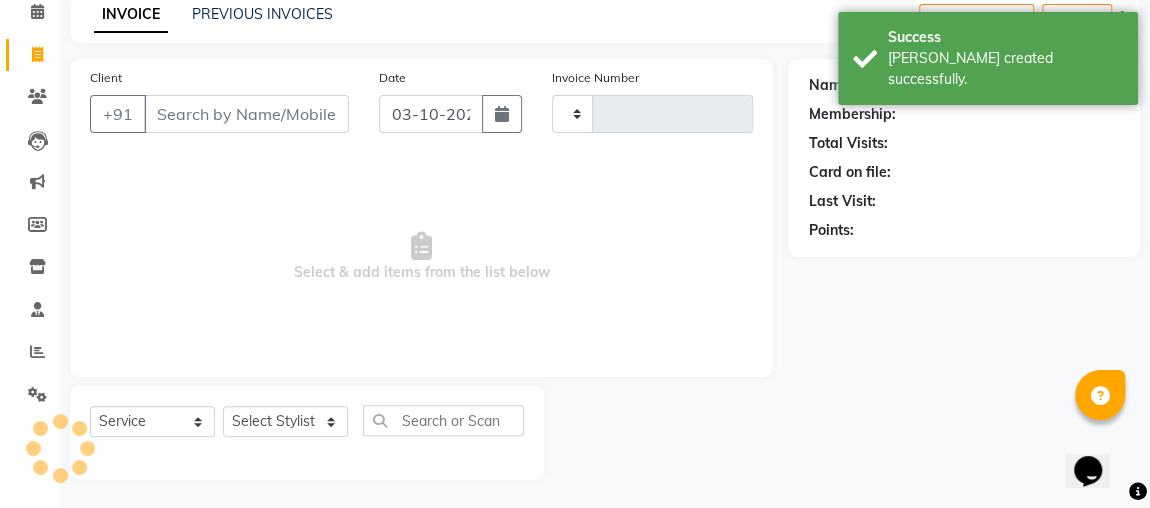
type input "2567"
select select "4362"
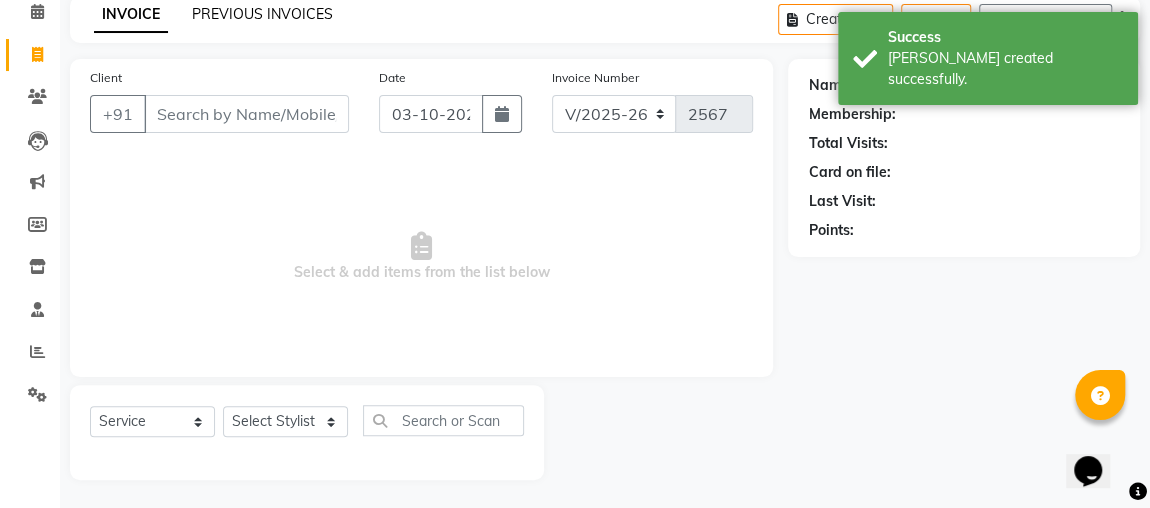
click at [223, 14] on link "PREVIOUS INVOICES" at bounding box center [262, 14] width 141 height 18
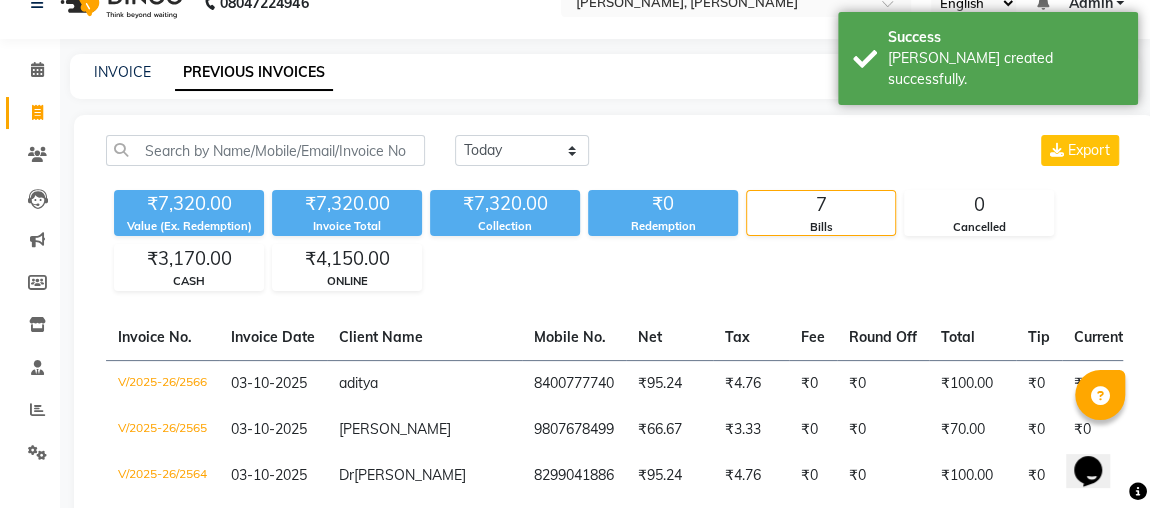
scroll to position [91, 0]
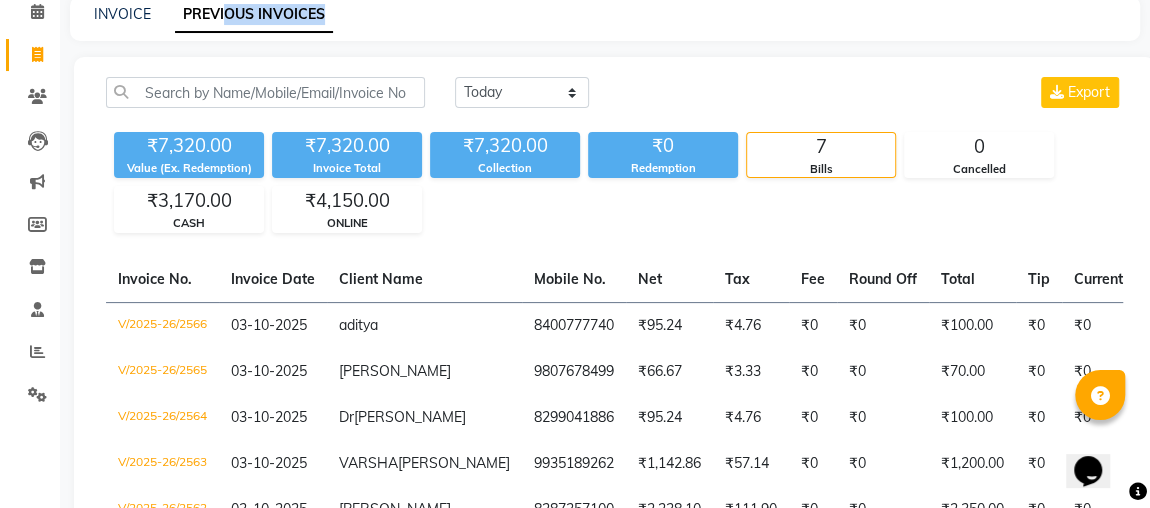
drag, startPoint x: 223, startPoint y: 14, endPoint x: 103, endPoint y: 103, distance: 149.4
click at [103, 103] on main "INVOICE PREVIOUS INVOICES [DATE] [DATE] Custom Range Export ₹7,320.00 Value (Ex…" at bounding box center [605, 365] width 1090 height 738
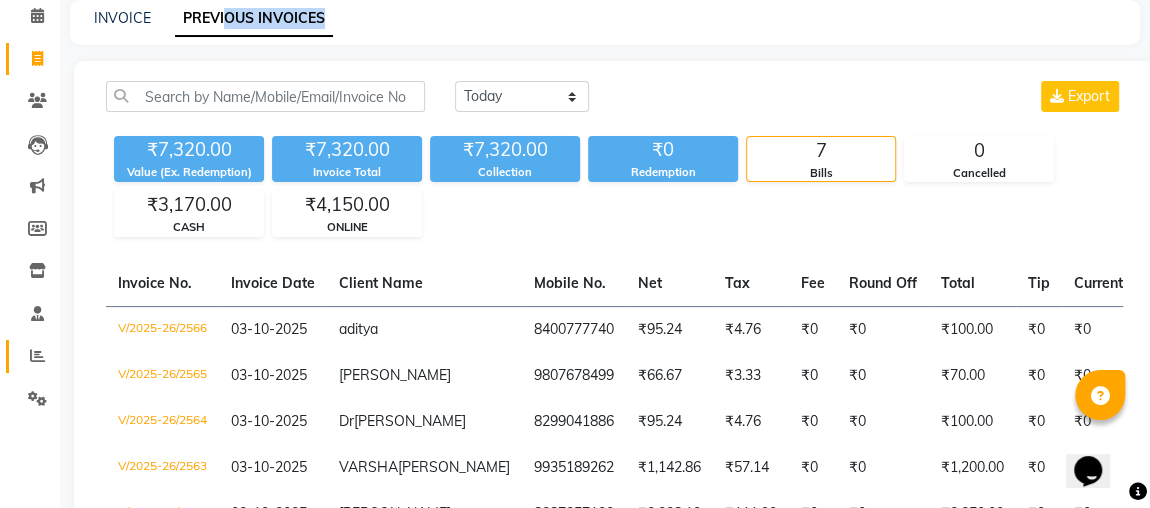
click at [36, 367] on span at bounding box center [37, 356] width 35 height 23
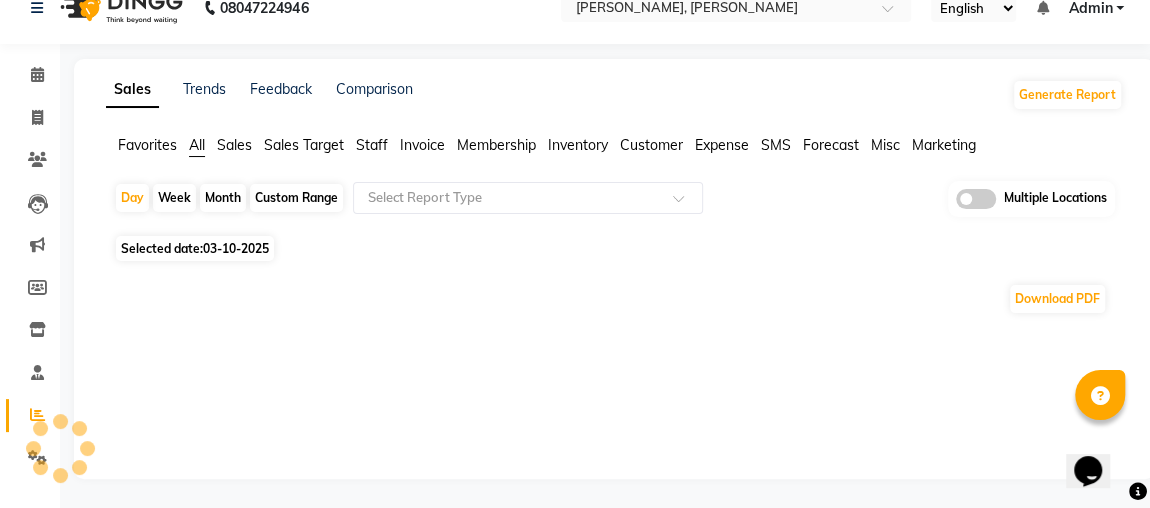
scroll to position [87, 0]
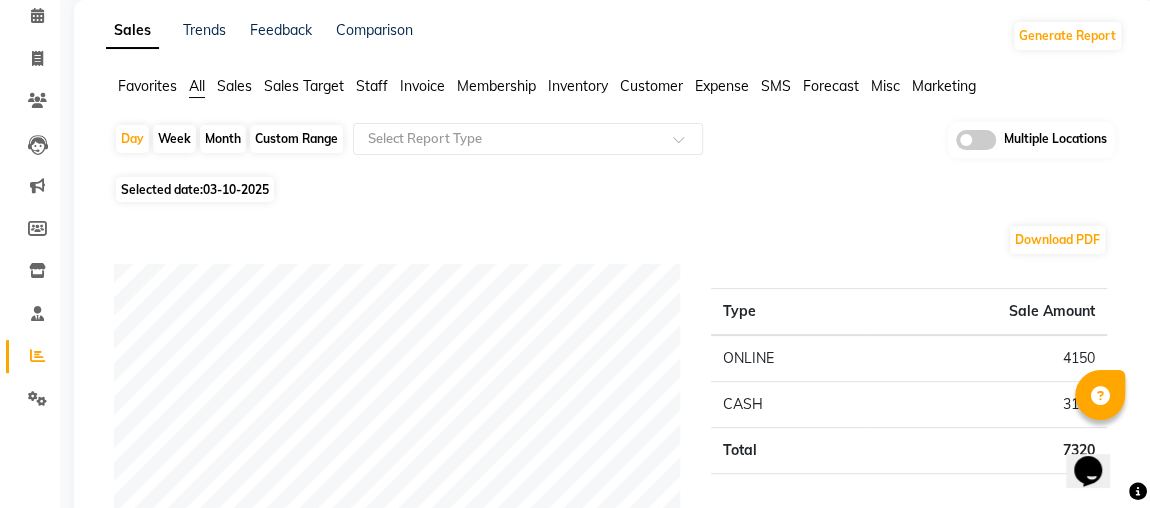
click at [226, 136] on div "Month" at bounding box center [223, 139] width 46 height 28
select select "10"
select select "2025"
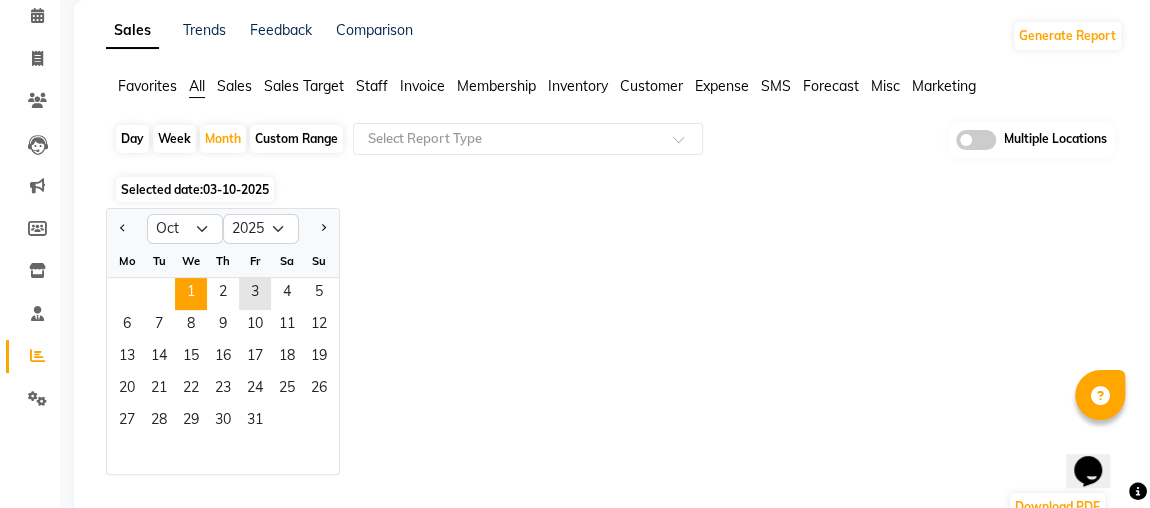
click at [187, 291] on span "1" at bounding box center [191, 294] width 32 height 32
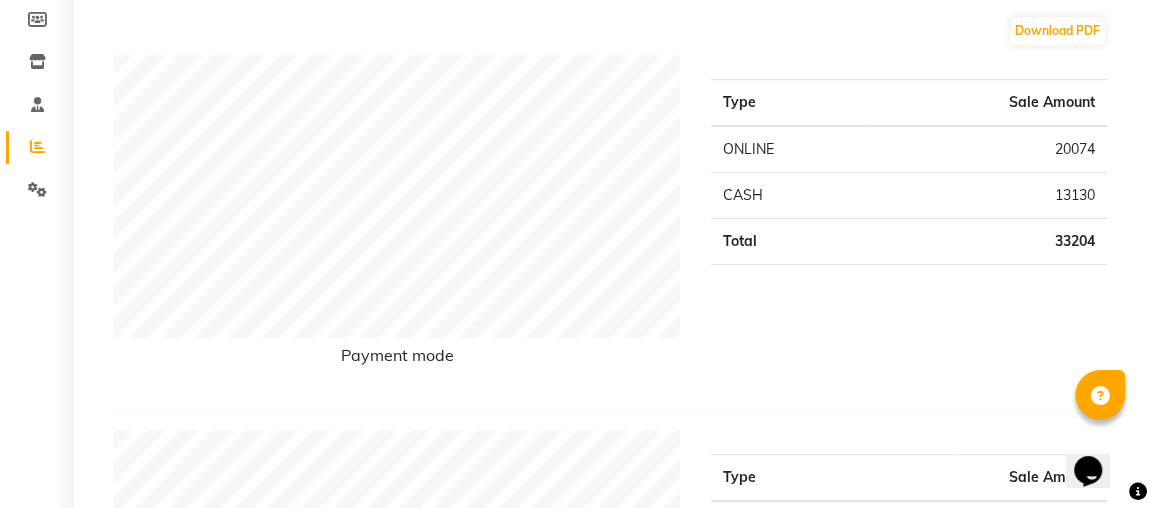
scroll to position [0, 0]
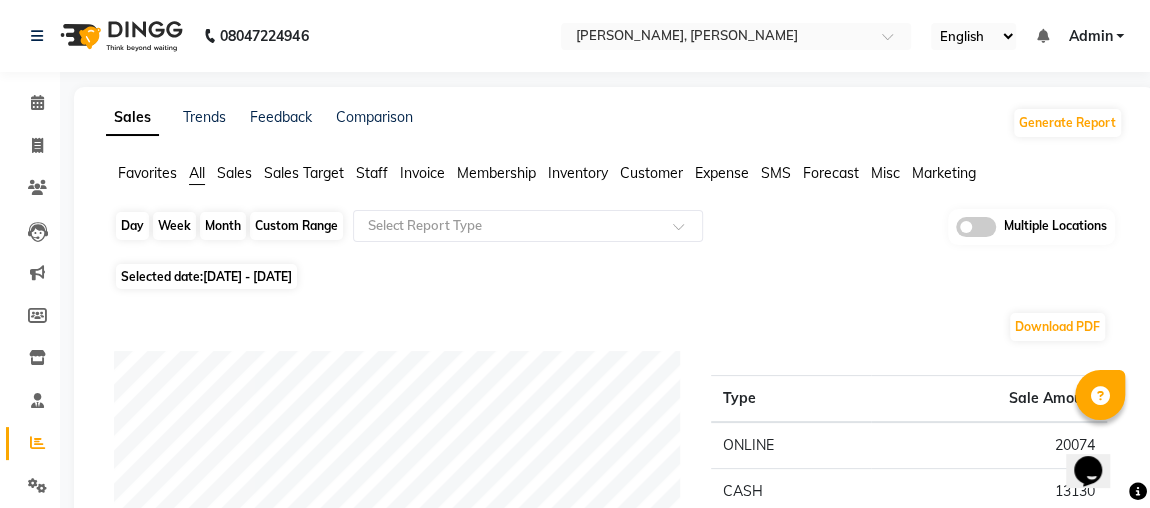
click at [220, 230] on div "Month" at bounding box center [223, 226] width 46 height 28
select select "10"
select select "2025"
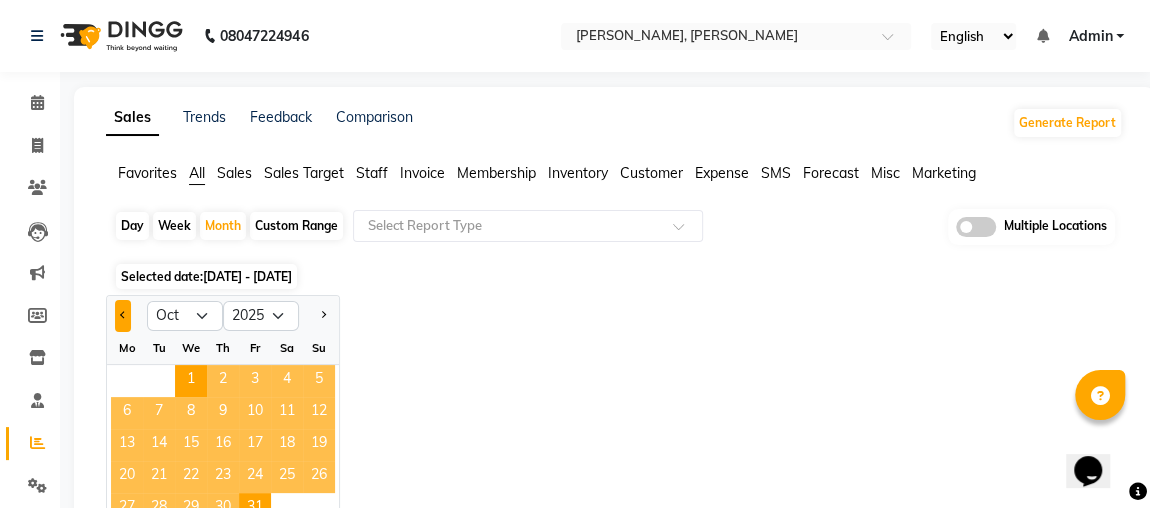
click at [123, 314] on span "Previous month" at bounding box center [123, 314] width 7 height 7
select select "9"
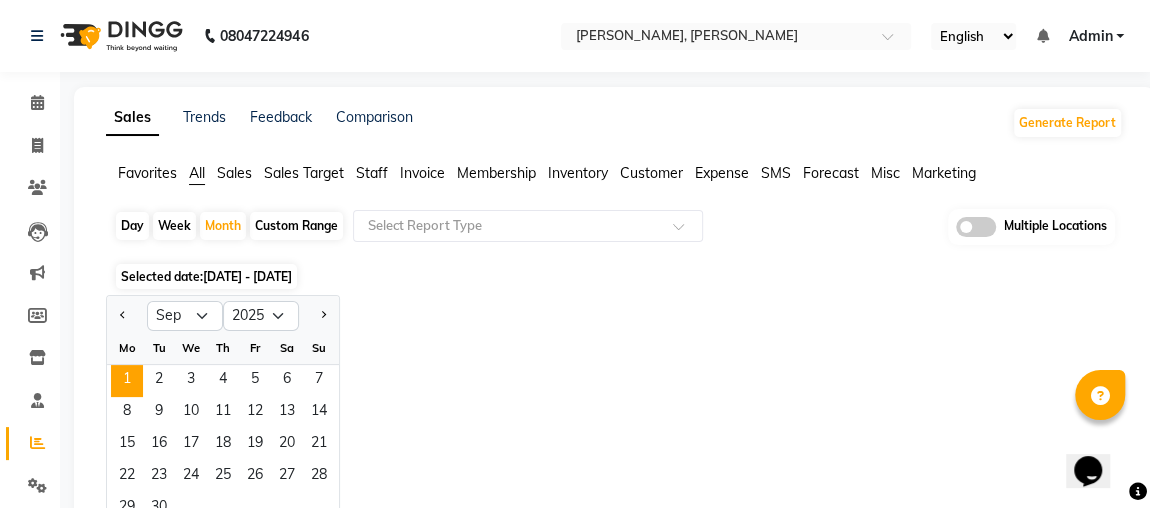
click at [141, 372] on span "1" at bounding box center [127, 381] width 32 height 32
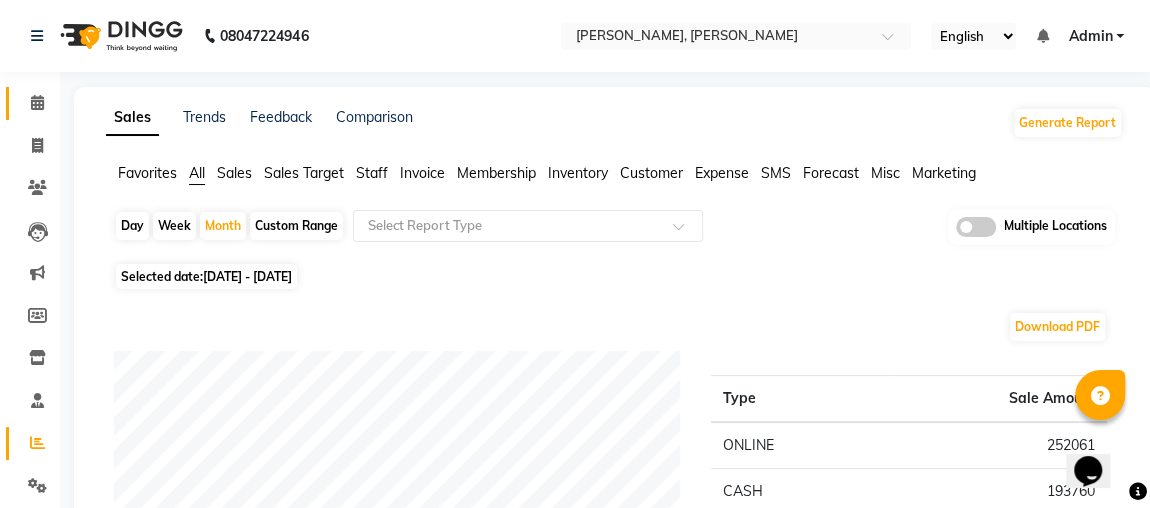
click at [26, 115] on link "Calendar" at bounding box center [30, 103] width 48 height 33
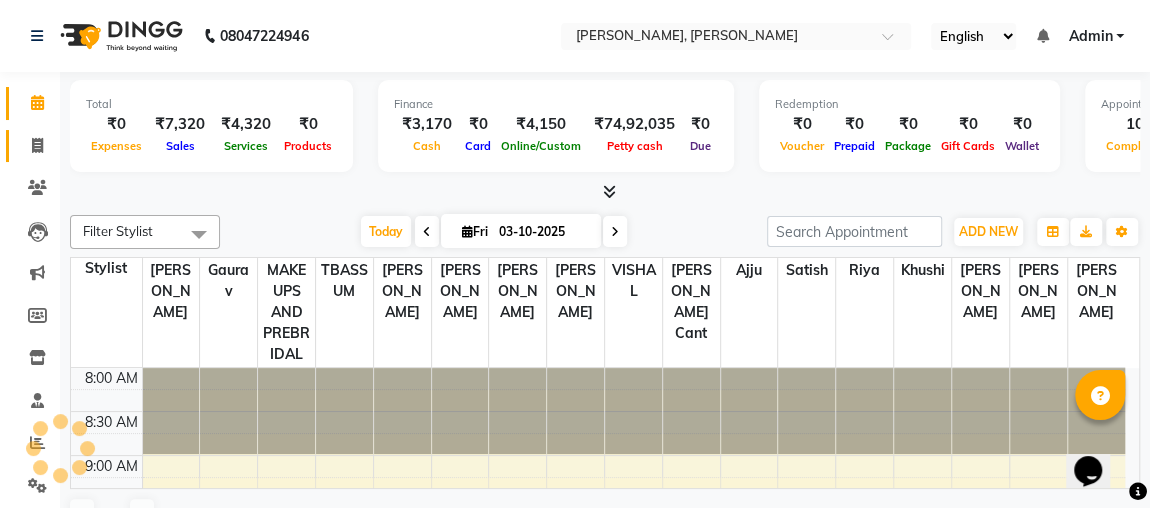
click at [23, 154] on span at bounding box center [37, 146] width 35 height 23
select select "service"
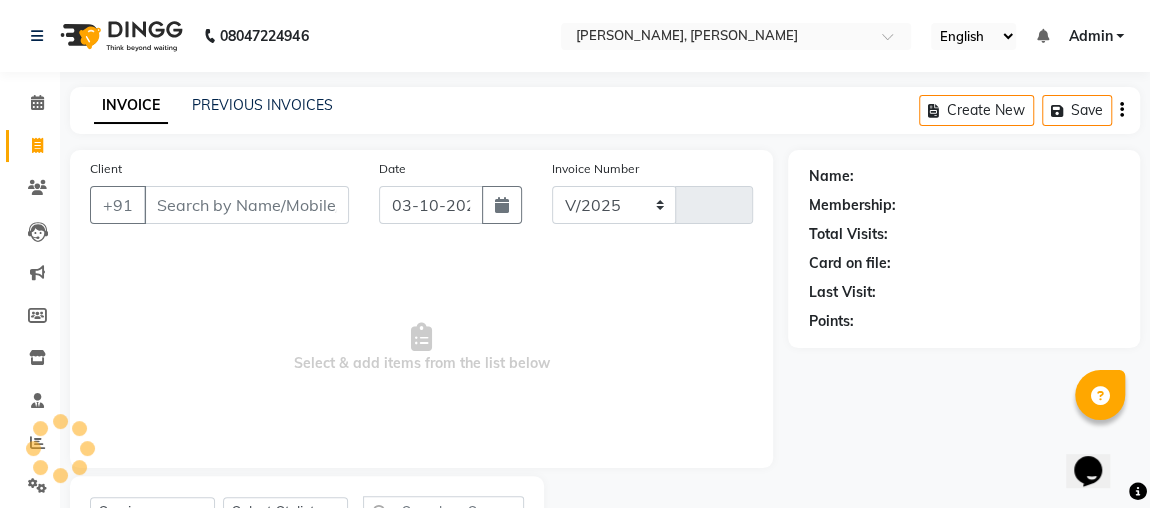
select select "4362"
type input "2567"
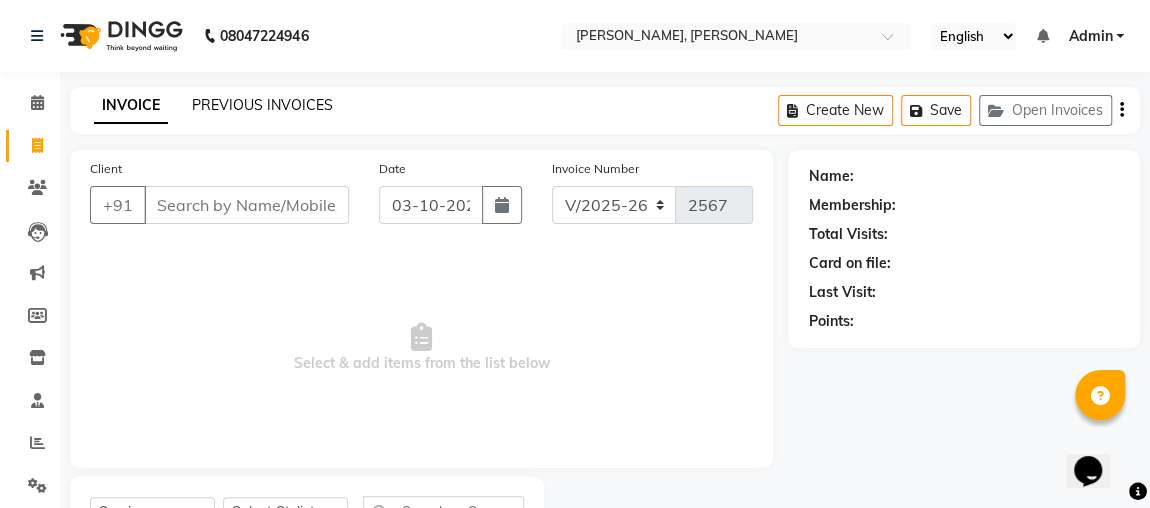
click at [312, 107] on link "PREVIOUS INVOICES" at bounding box center [262, 105] width 141 height 18
